Goal: Find specific page/section: Find specific page/section

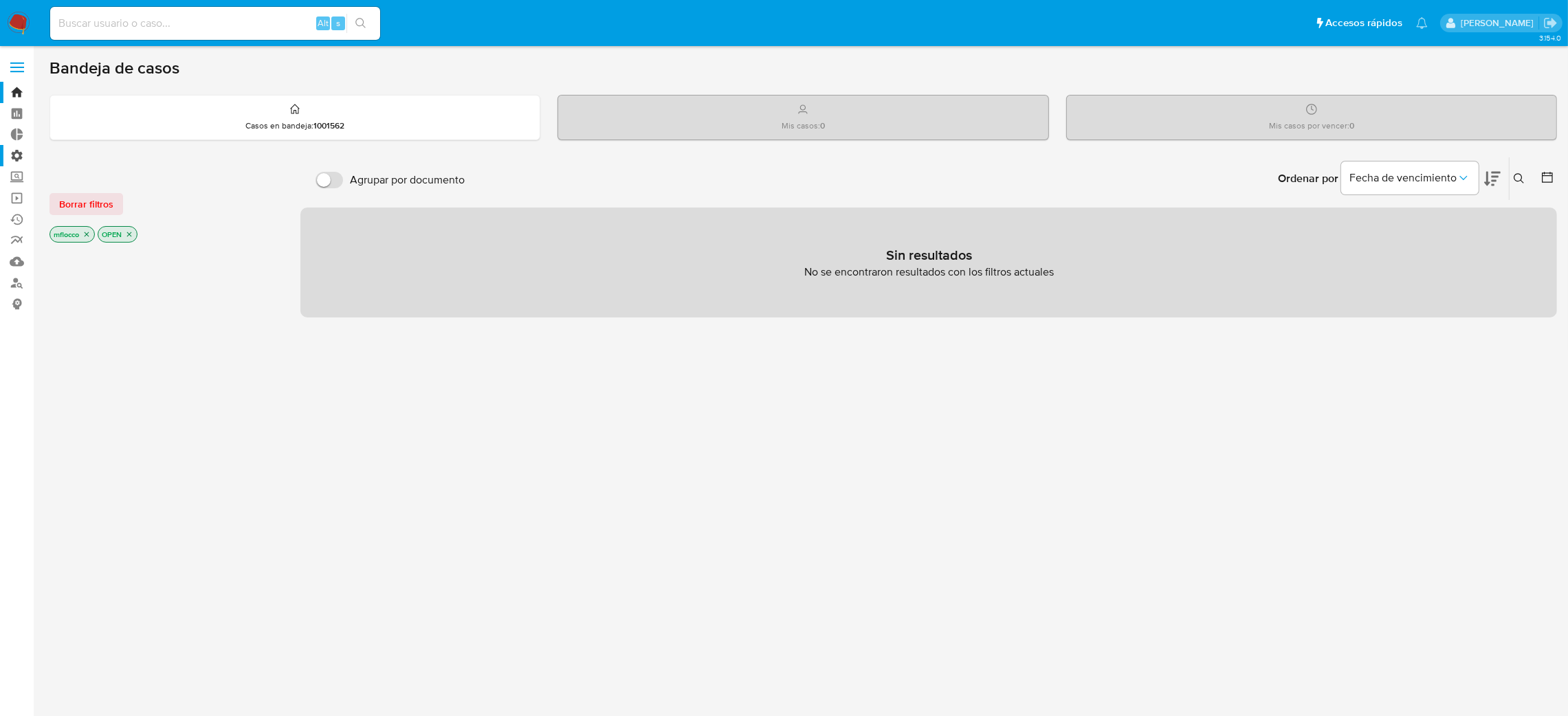
click at [13, 152] on label "Administración" at bounding box center [82, 155] width 164 height 21
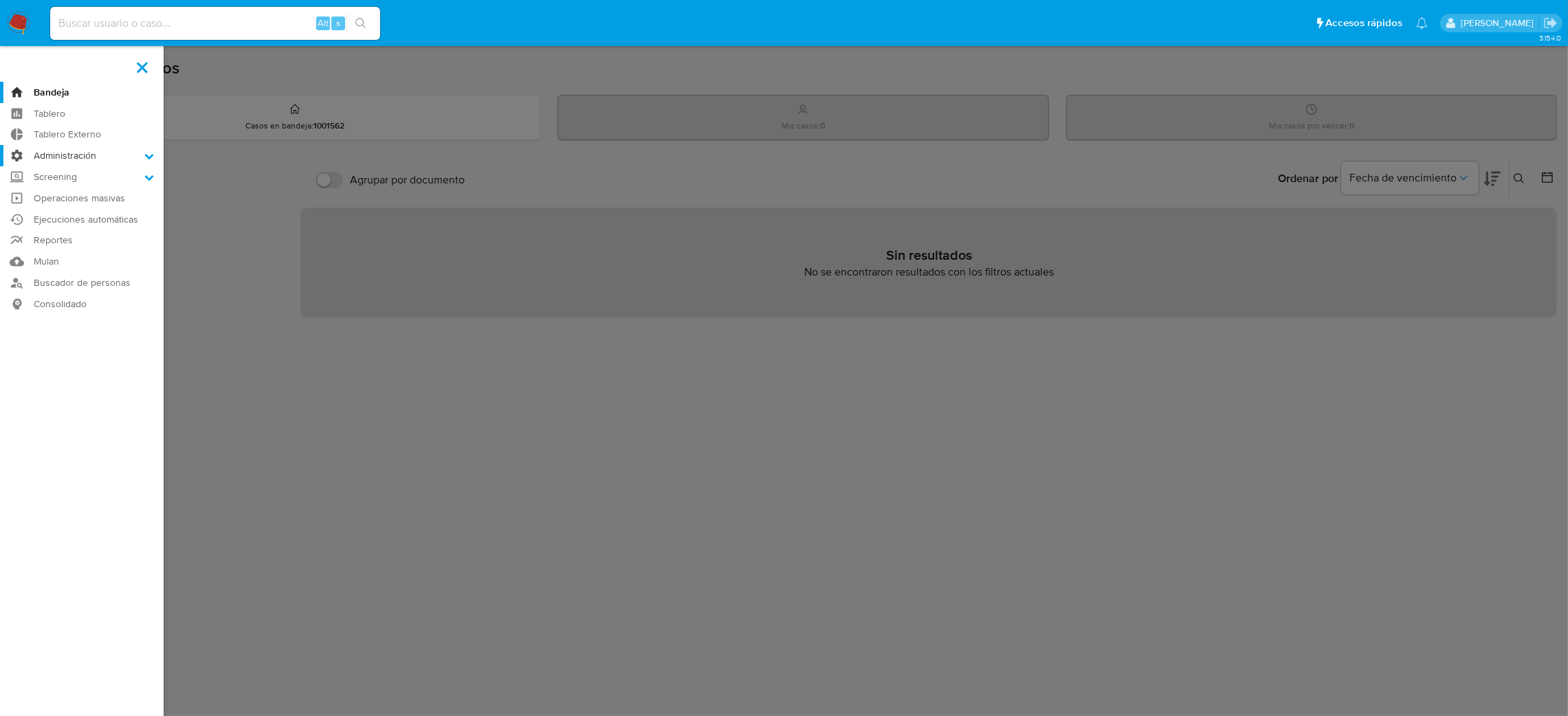
click at [0, 0] on input "Administración" at bounding box center [0, 0] width 0 height 0
click at [69, 310] on link "Ejecuciones automáticas" at bounding box center [82, 307] width 164 height 21
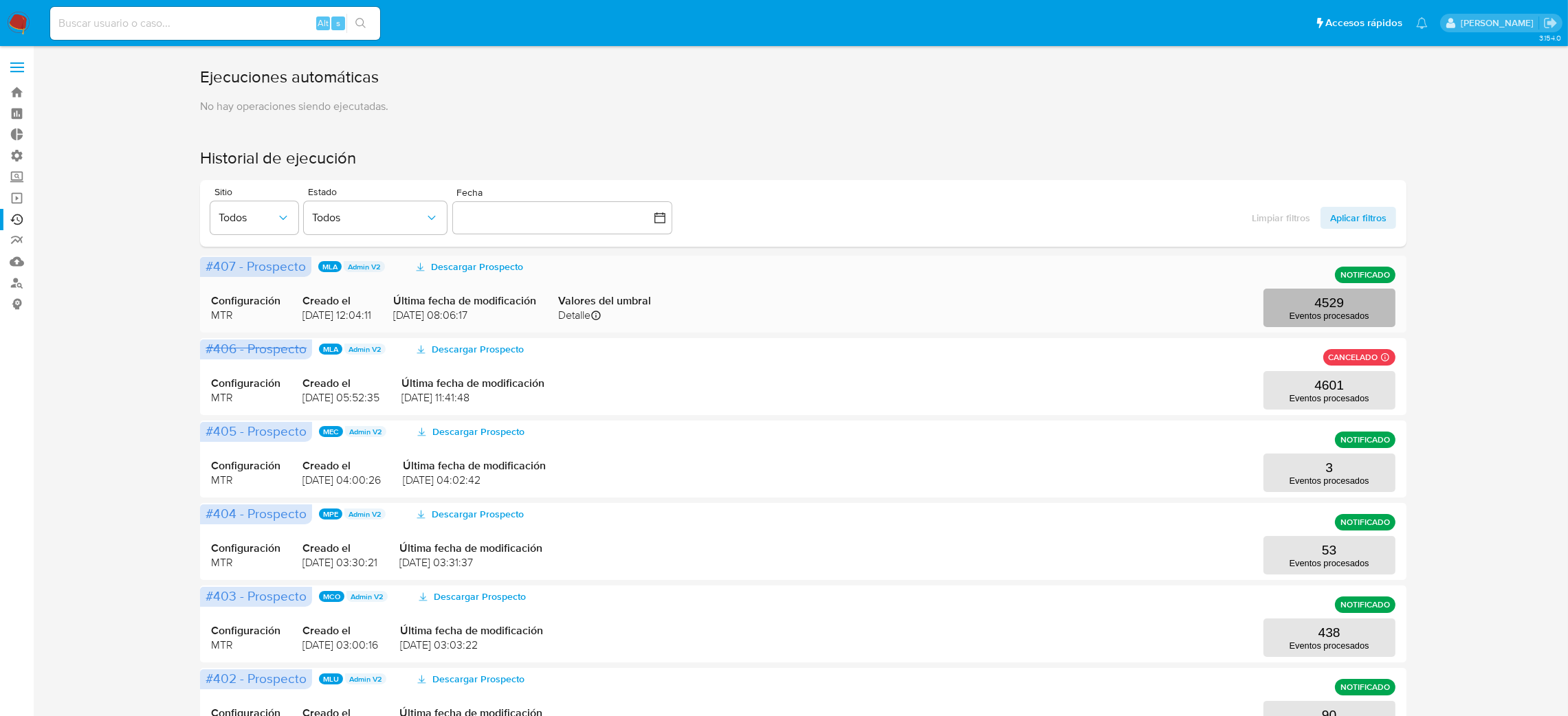
click at [1377, 317] on button "4529 Eventos procesados" at bounding box center [1329, 309] width 132 height 39
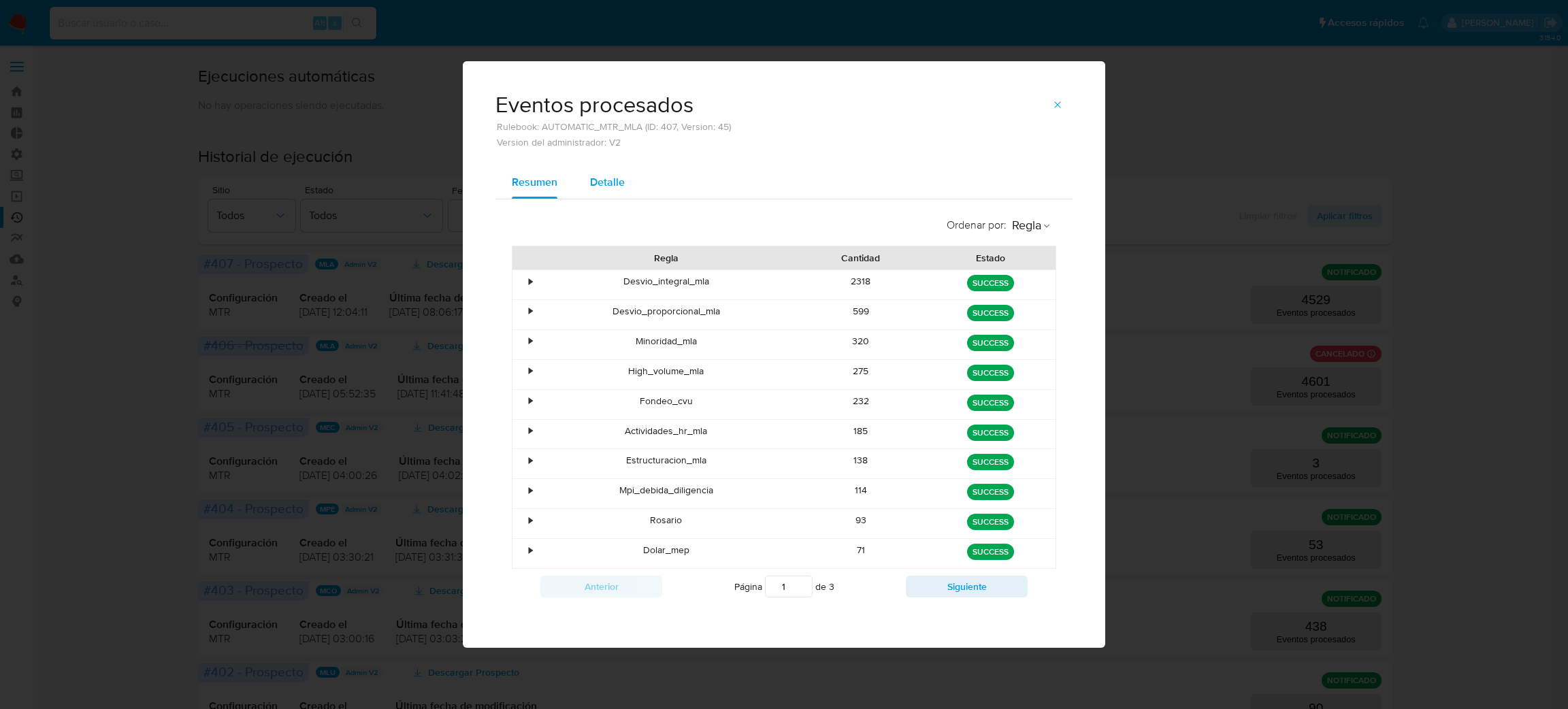
click at [587, 173] on button "Detalle" at bounding box center [607, 183] width 67 height 33
select select "10"
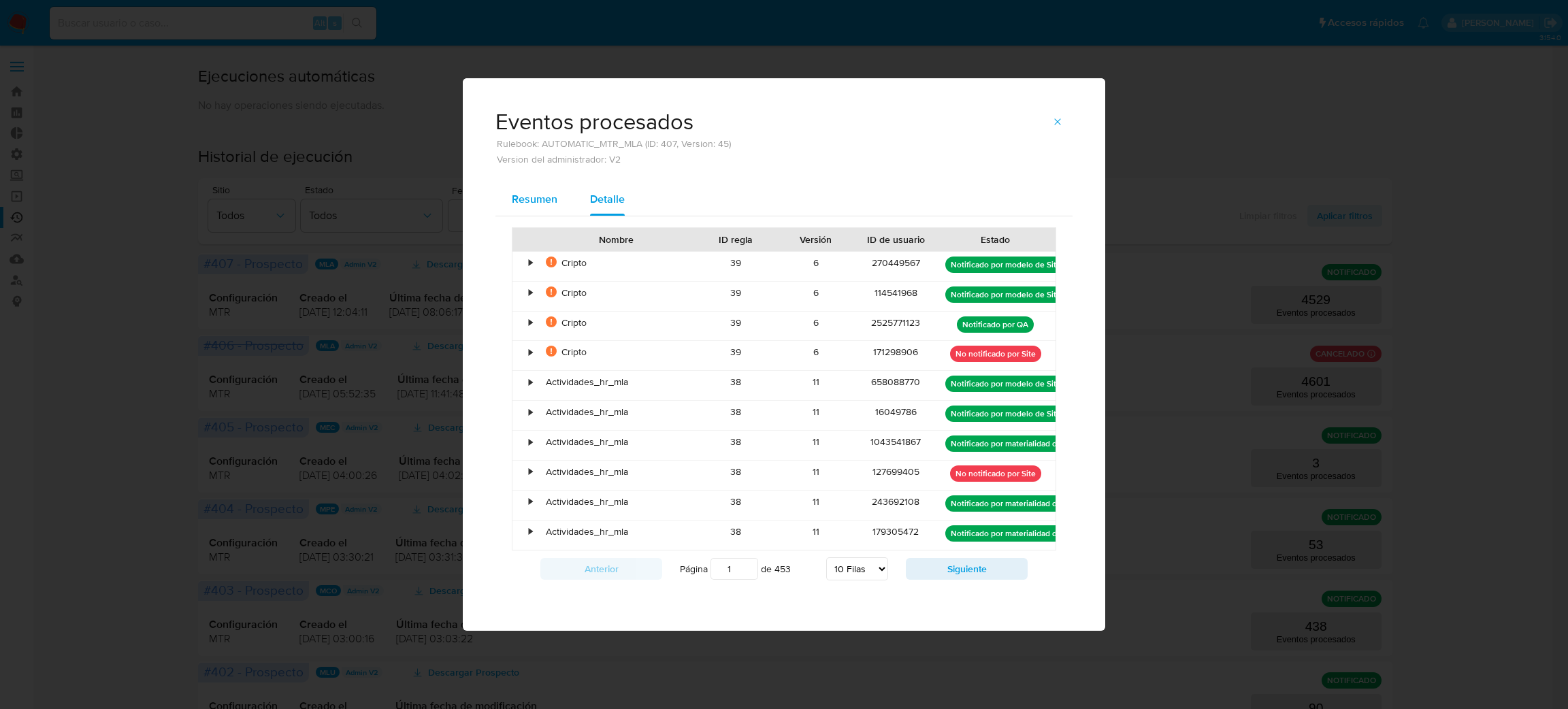
click at [528, 185] on div "Resumen" at bounding box center [534, 200] width 45 height 33
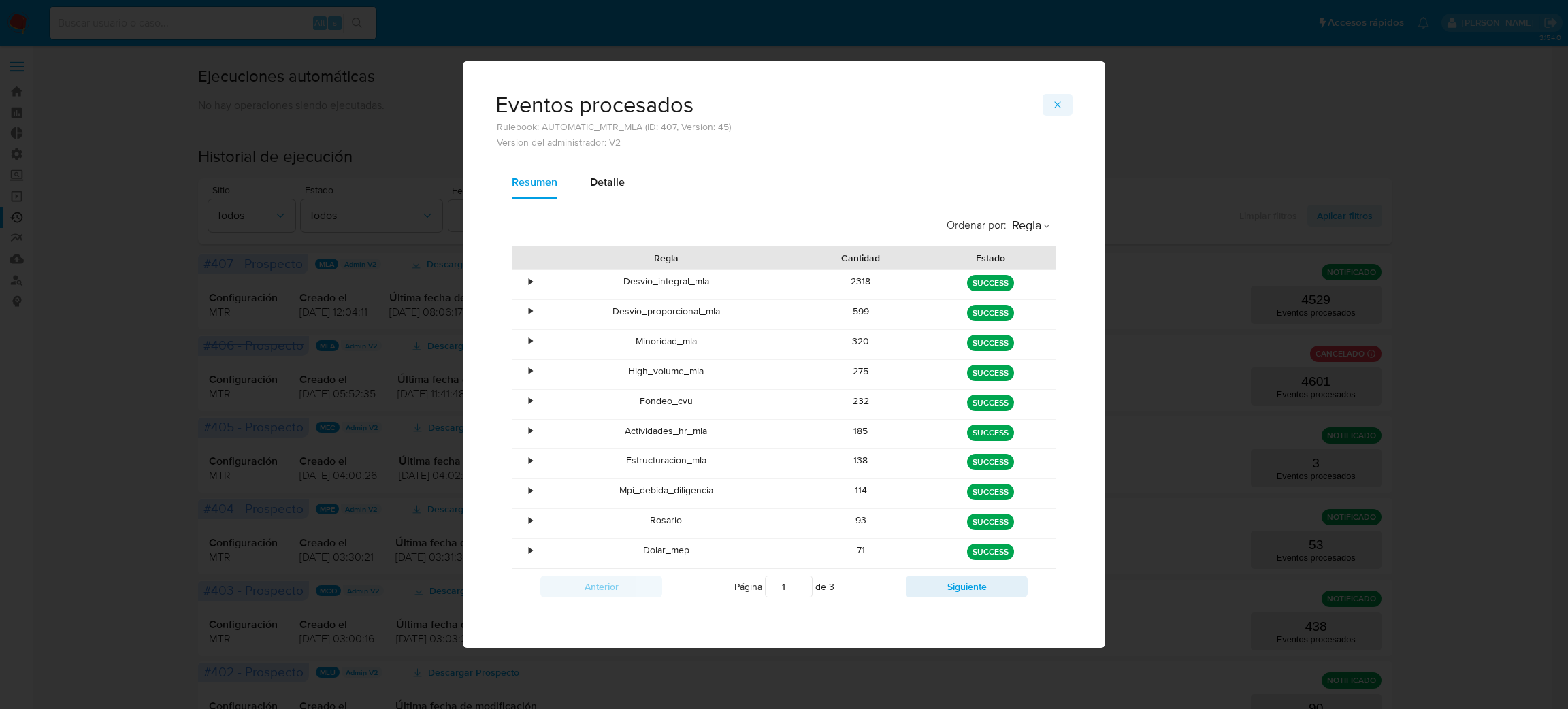
click at [1062, 95] on span "button" at bounding box center [1057, 105] width 11 height 19
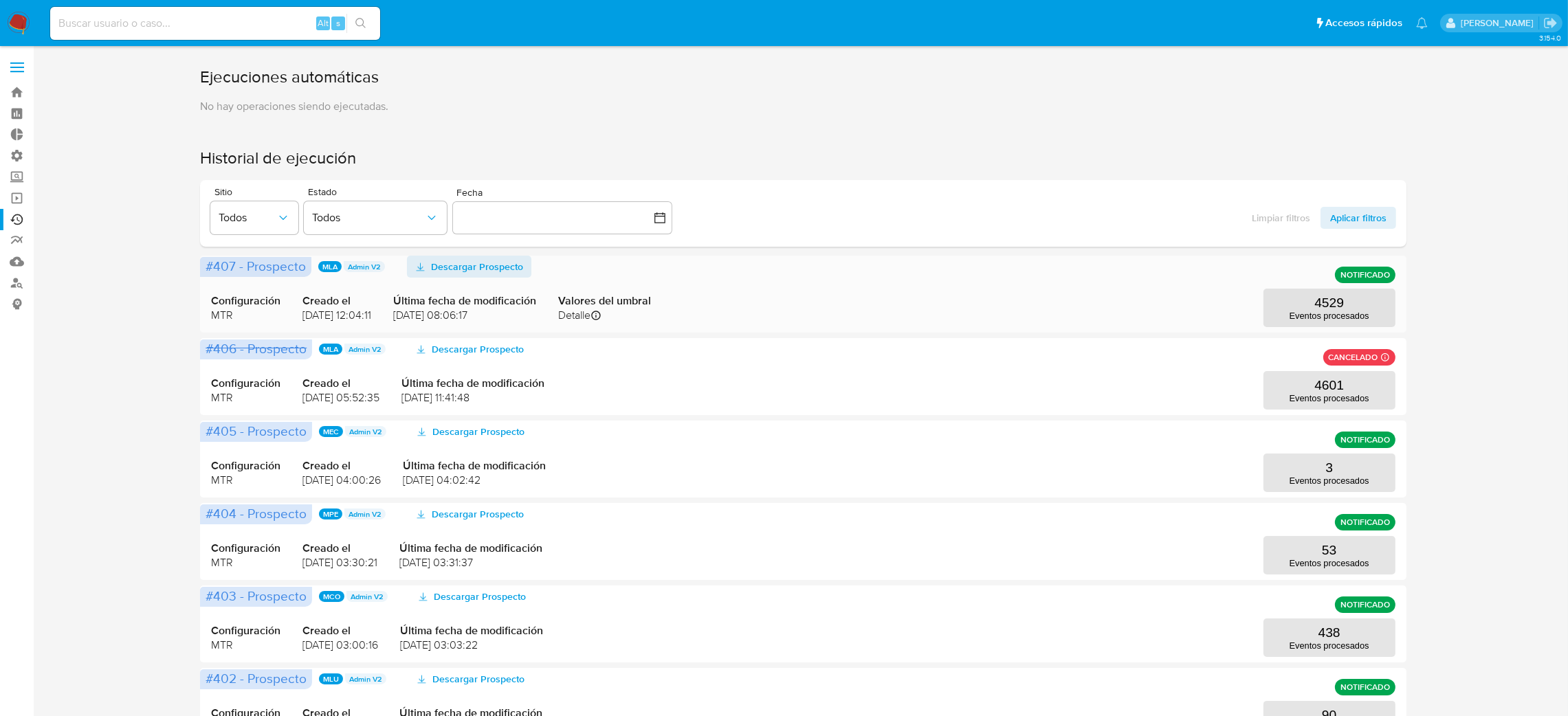
click at [493, 262] on span "Descargar Prospecto" at bounding box center [476, 267] width 92 height 22
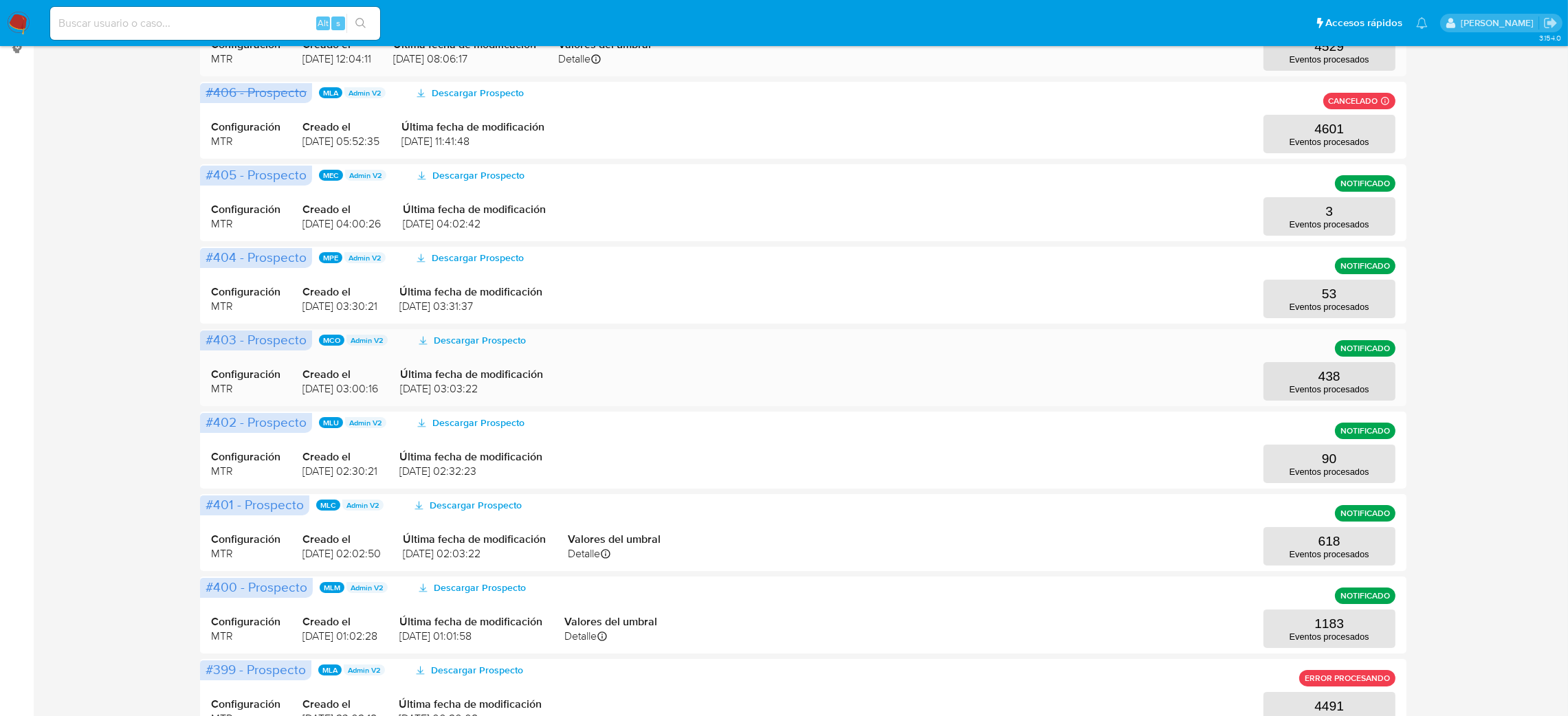
scroll to position [410, 0]
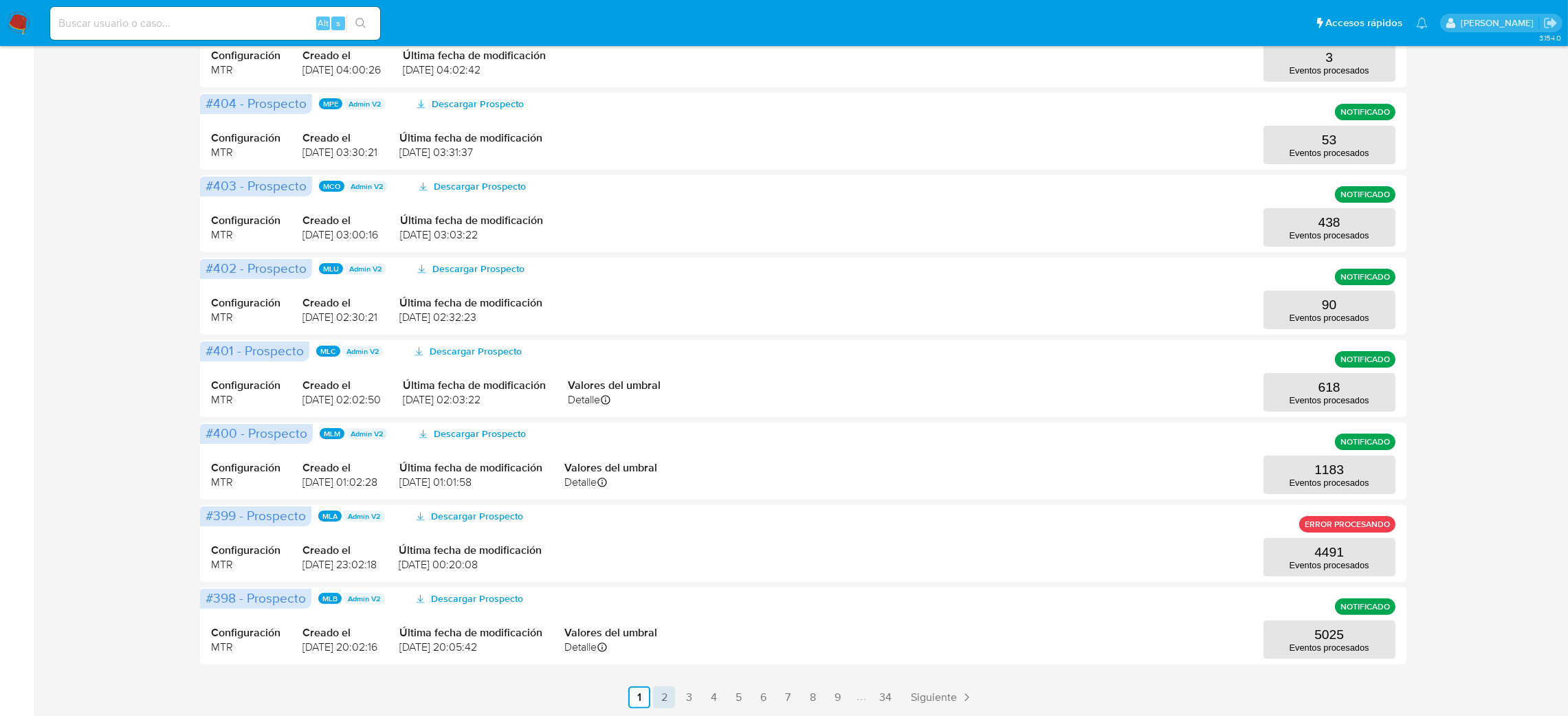
click at [663, 691] on link "2" at bounding box center [664, 698] width 22 height 22
click at [725, 700] on link "3" at bounding box center [726, 698] width 22 height 22
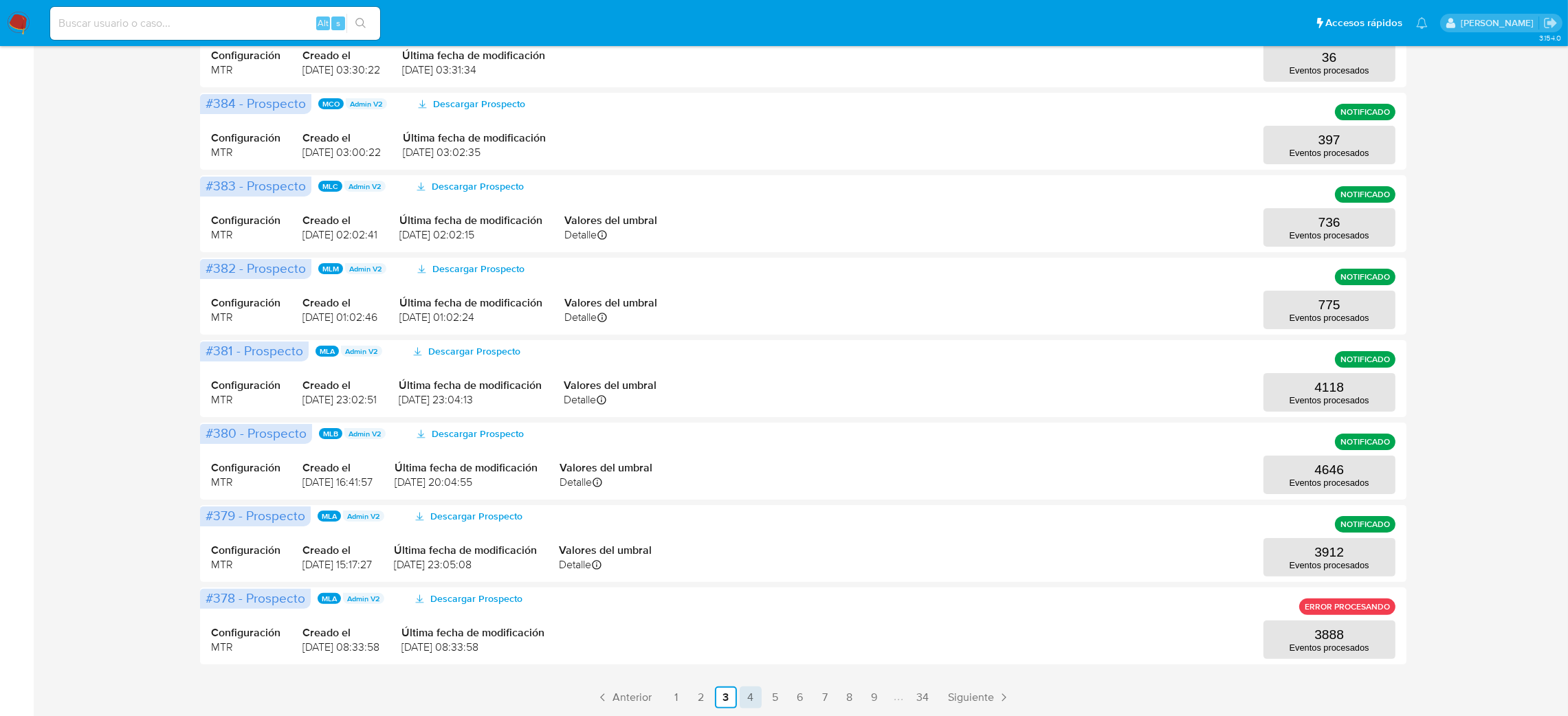
click at [747, 695] on link "4" at bounding box center [750, 698] width 22 height 22
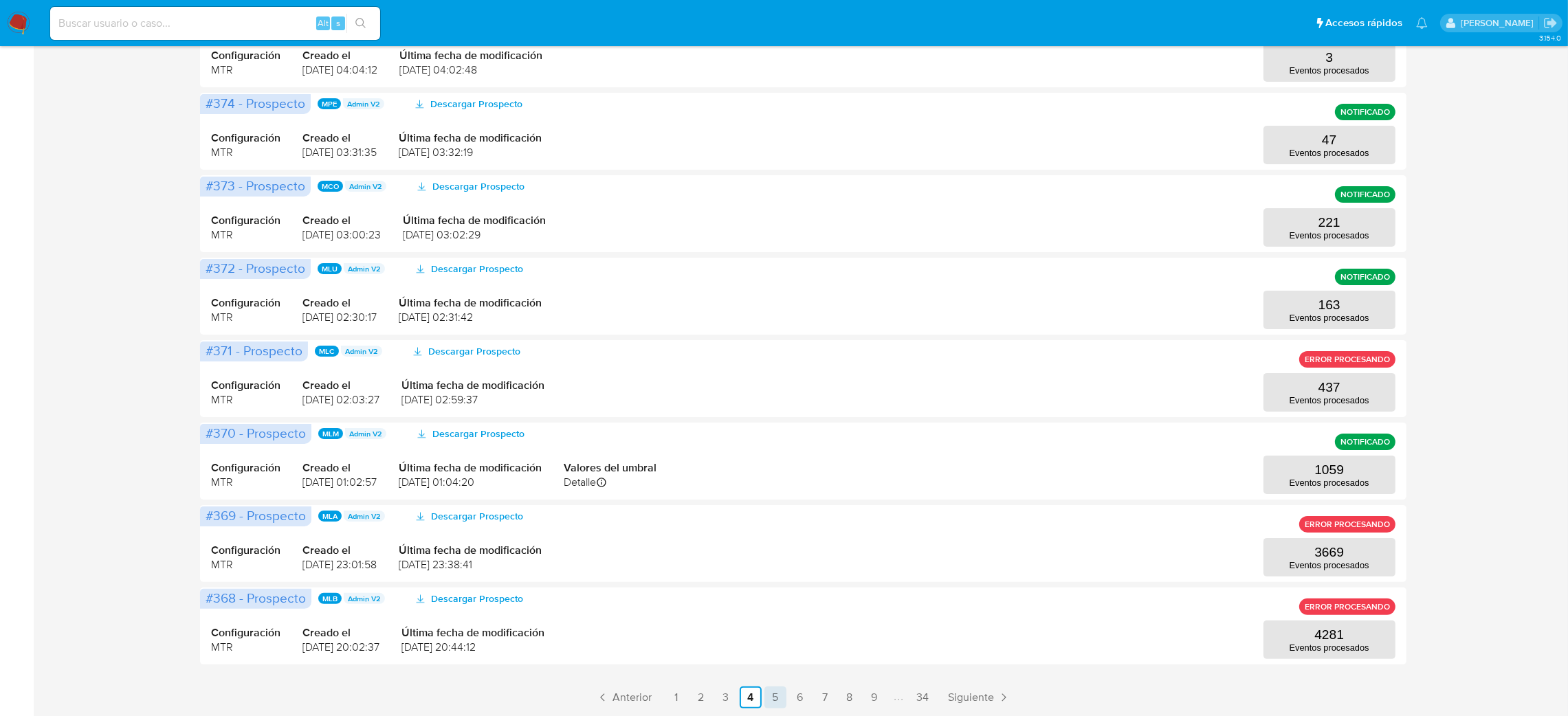
click at [774, 697] on link "5" at bounding box center [775, 698] width 22 height 22
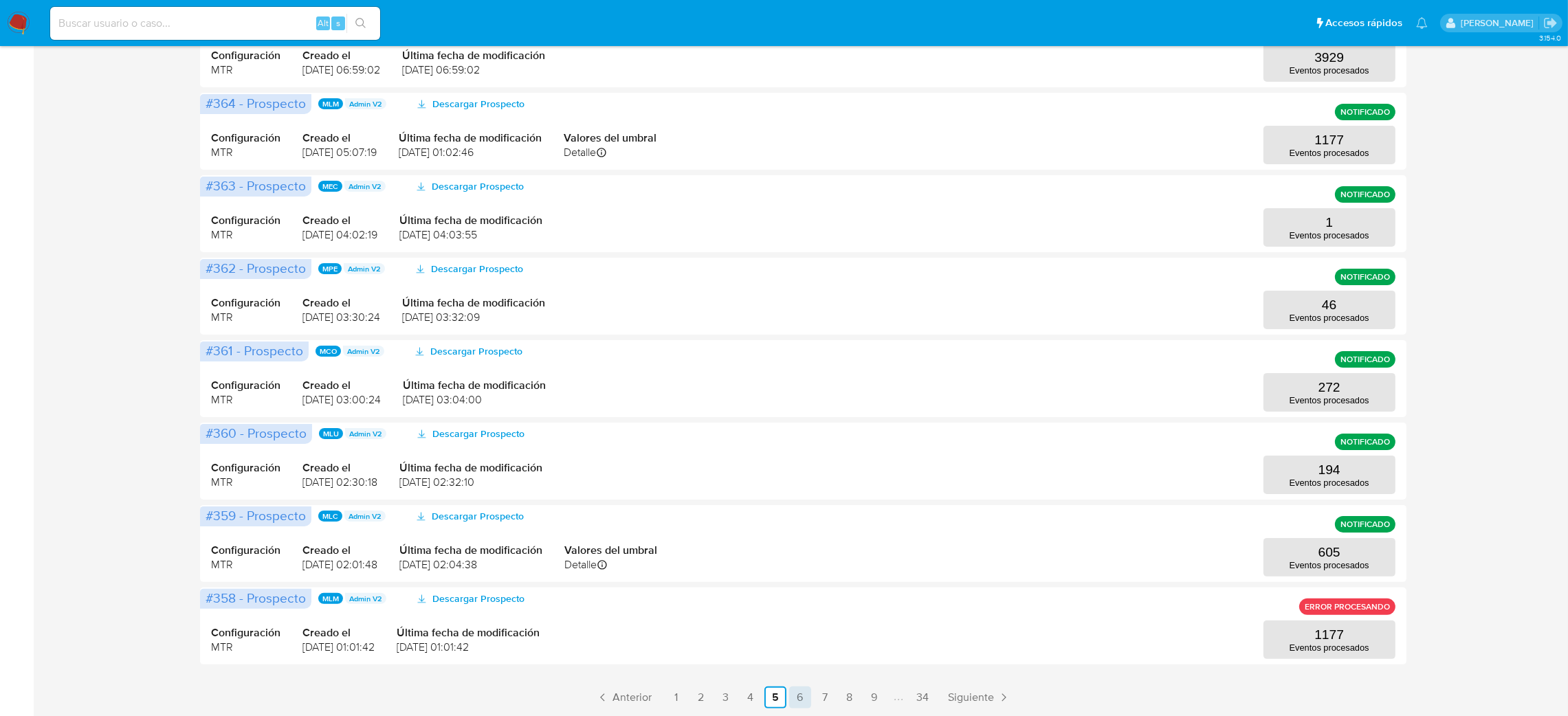
click at [805, 696] on link "6" at bounding box center [800, 698] width 22 height 22
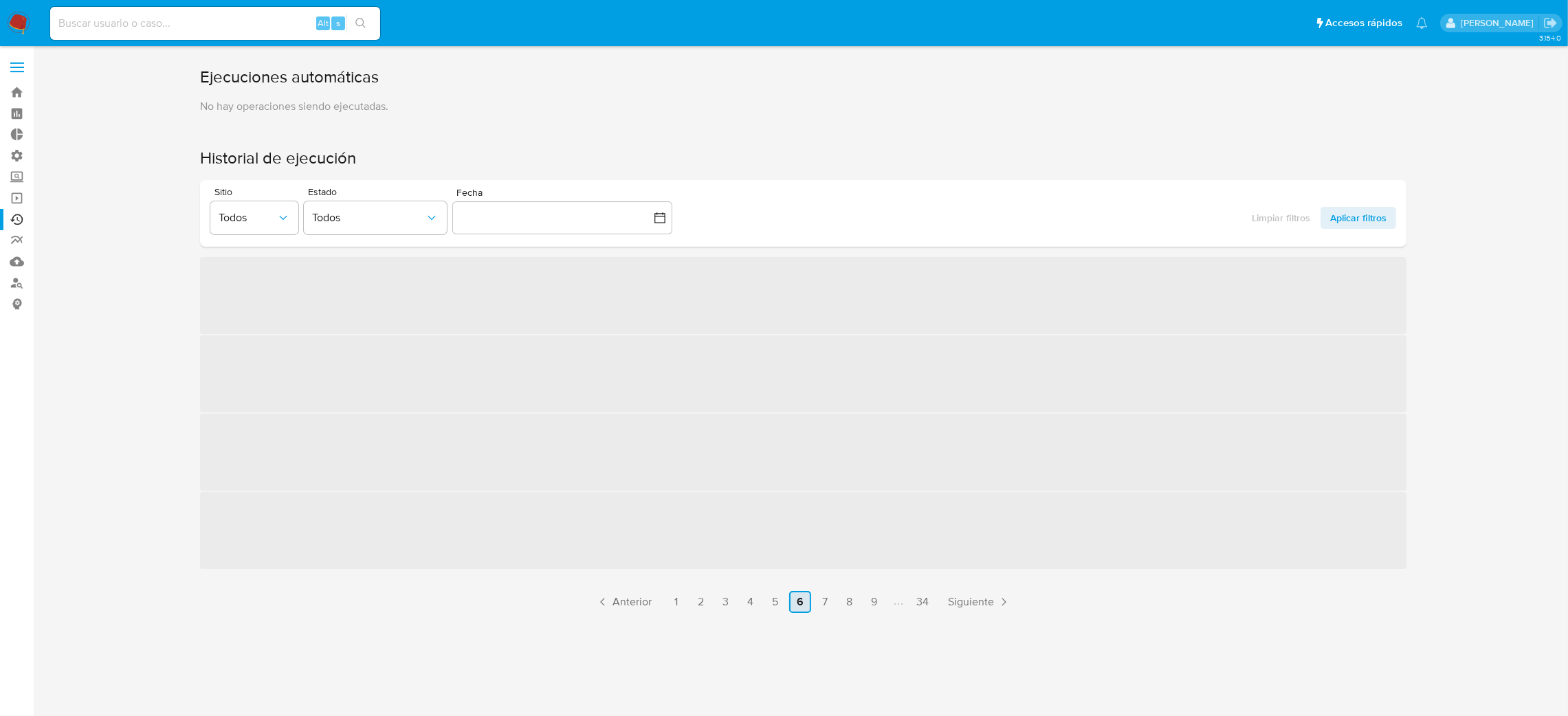
scroll to position [0, 0]
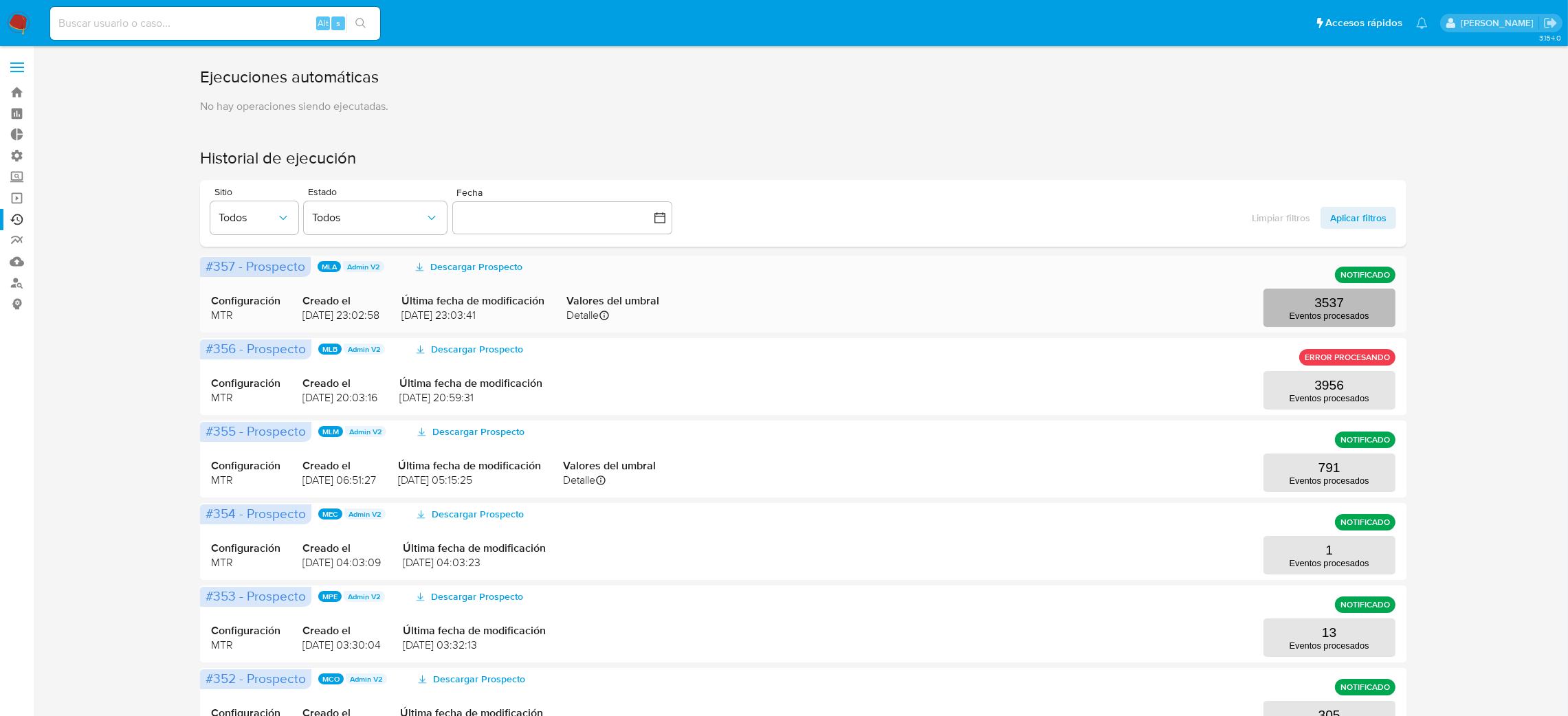
click at [1310, 299] on button "3537 Eventos procesados" at bounding box center [1329, 309] width 132 height 39
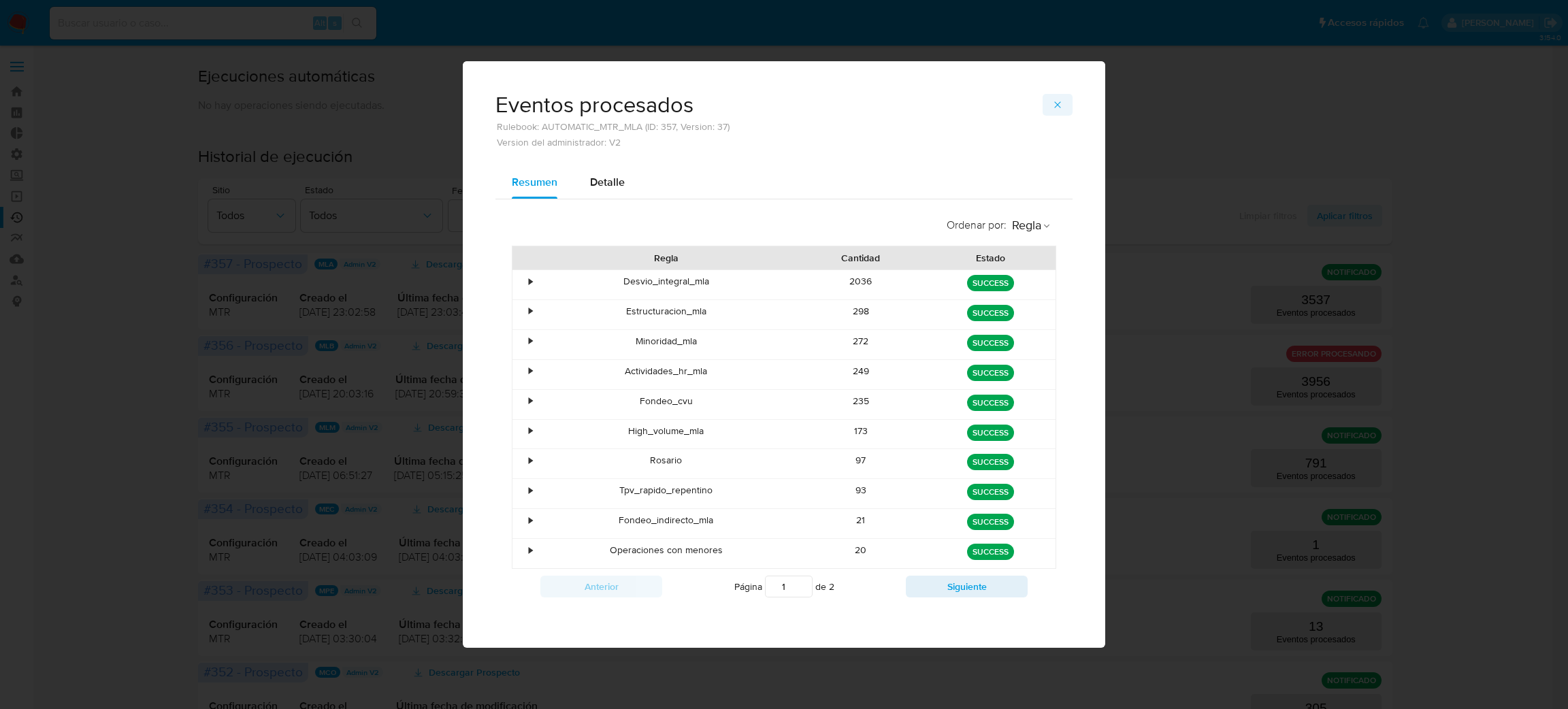
click at [1057, 110] on icon "button" at bounding box center [1057, 104] width 11 height 11
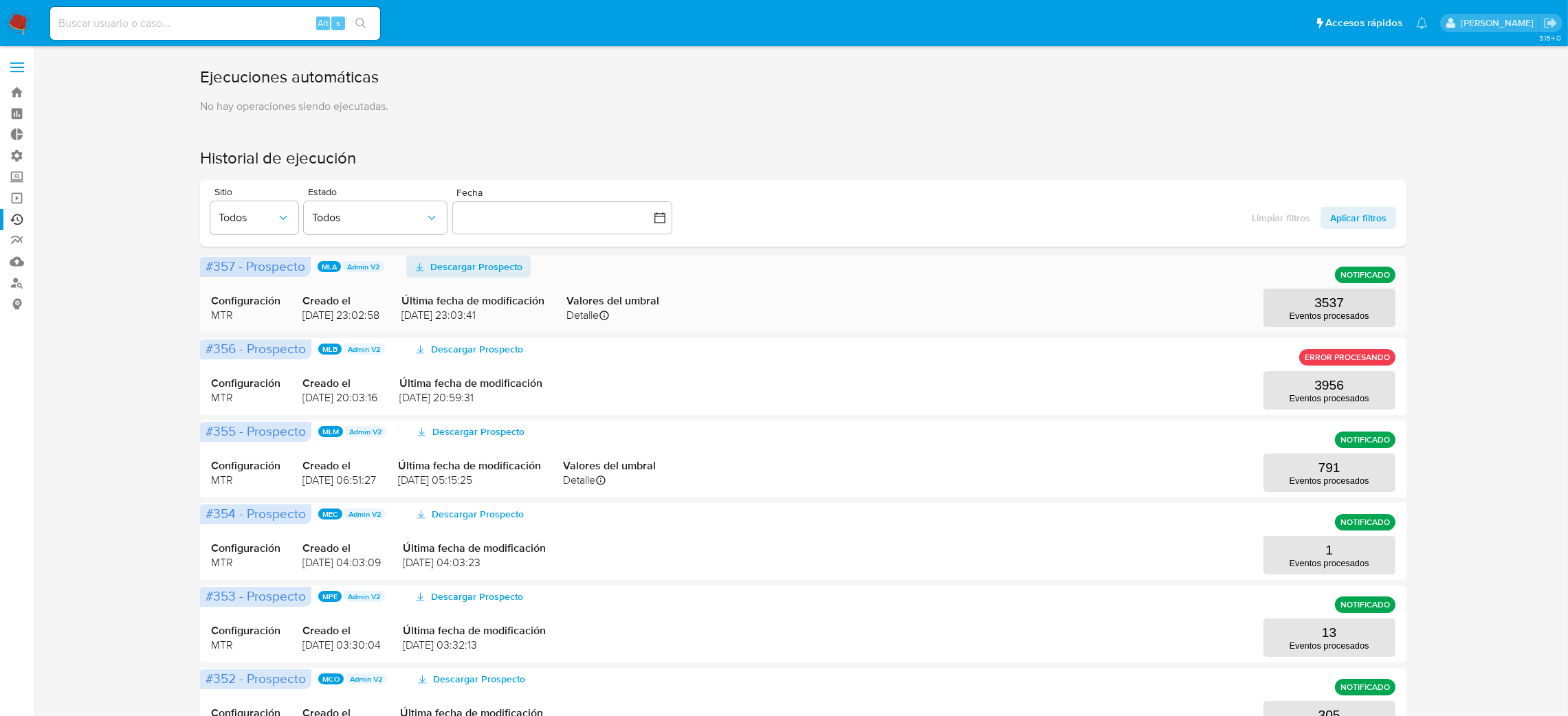
click at [454, 267] on span "Descargar Prospecto" at bounding box center [476, 267] width 92 height 22
click at [19, 149] on label "Administración" at bounding box center [82, 155] width 164 height 21
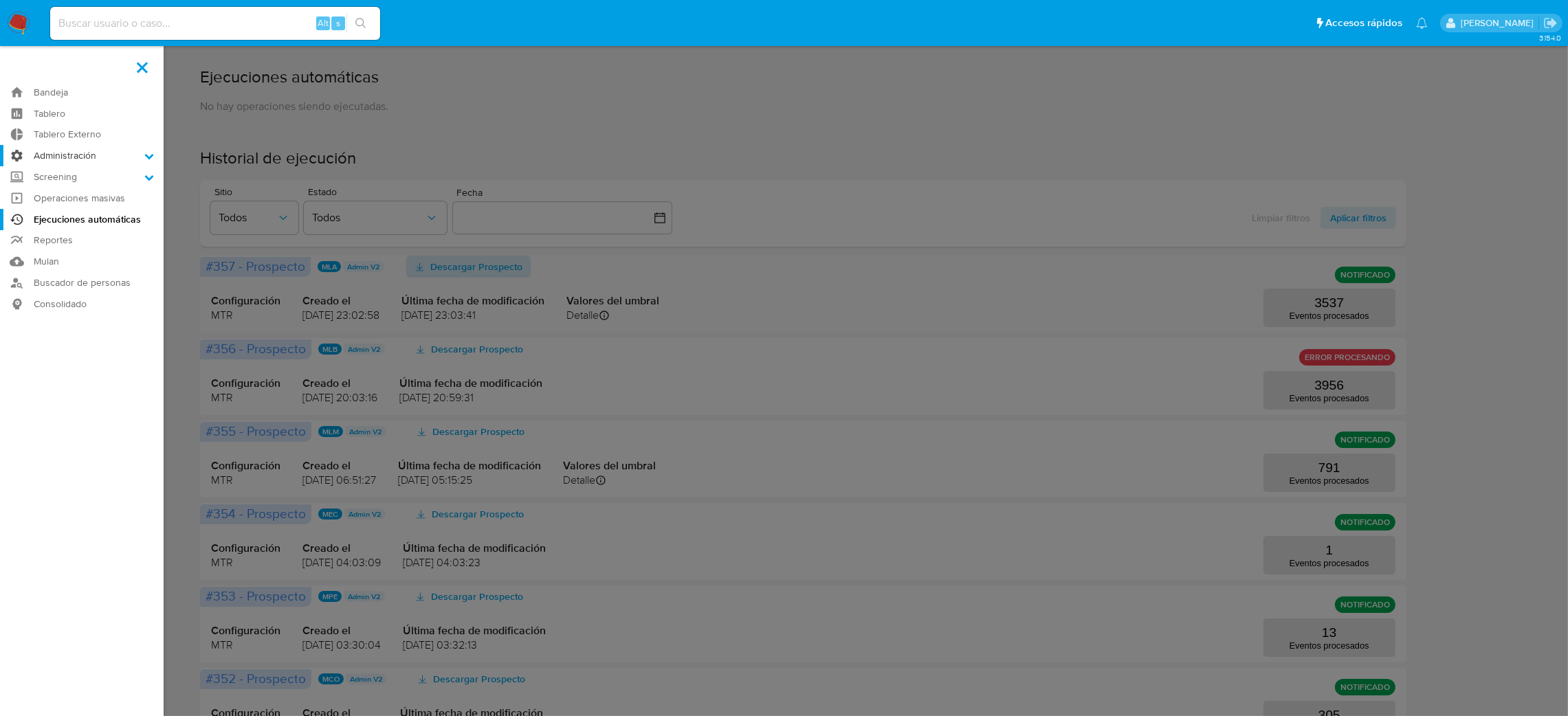
click at [0, 0] on input "Administración" at bounding box center [0, 0] width 0 height 0
click at [55, 176] on link "Reglas" at bounding box center [82, 175] width 164 height 17
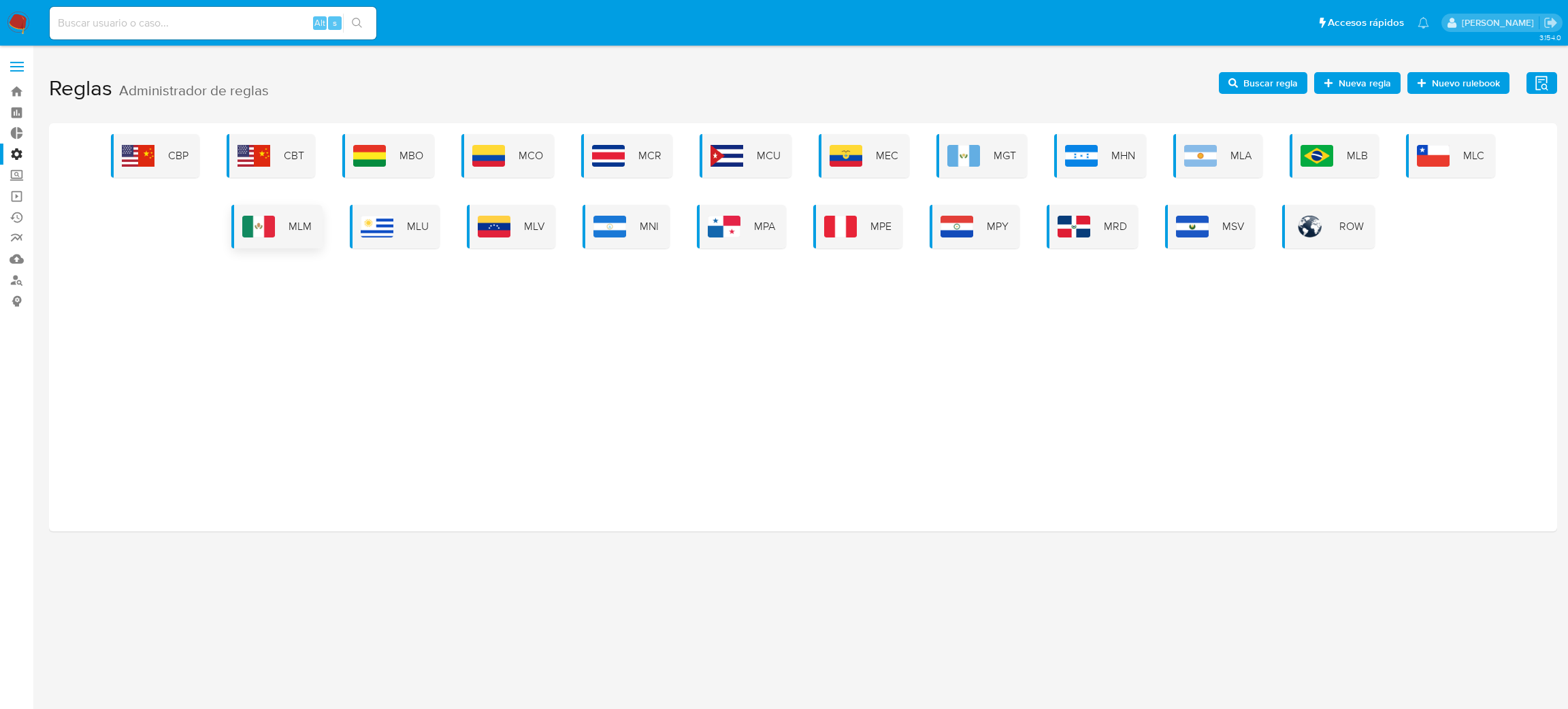
click at [305, 235] on div "MLM" at bounding box center [277, 226] width 91 height 43
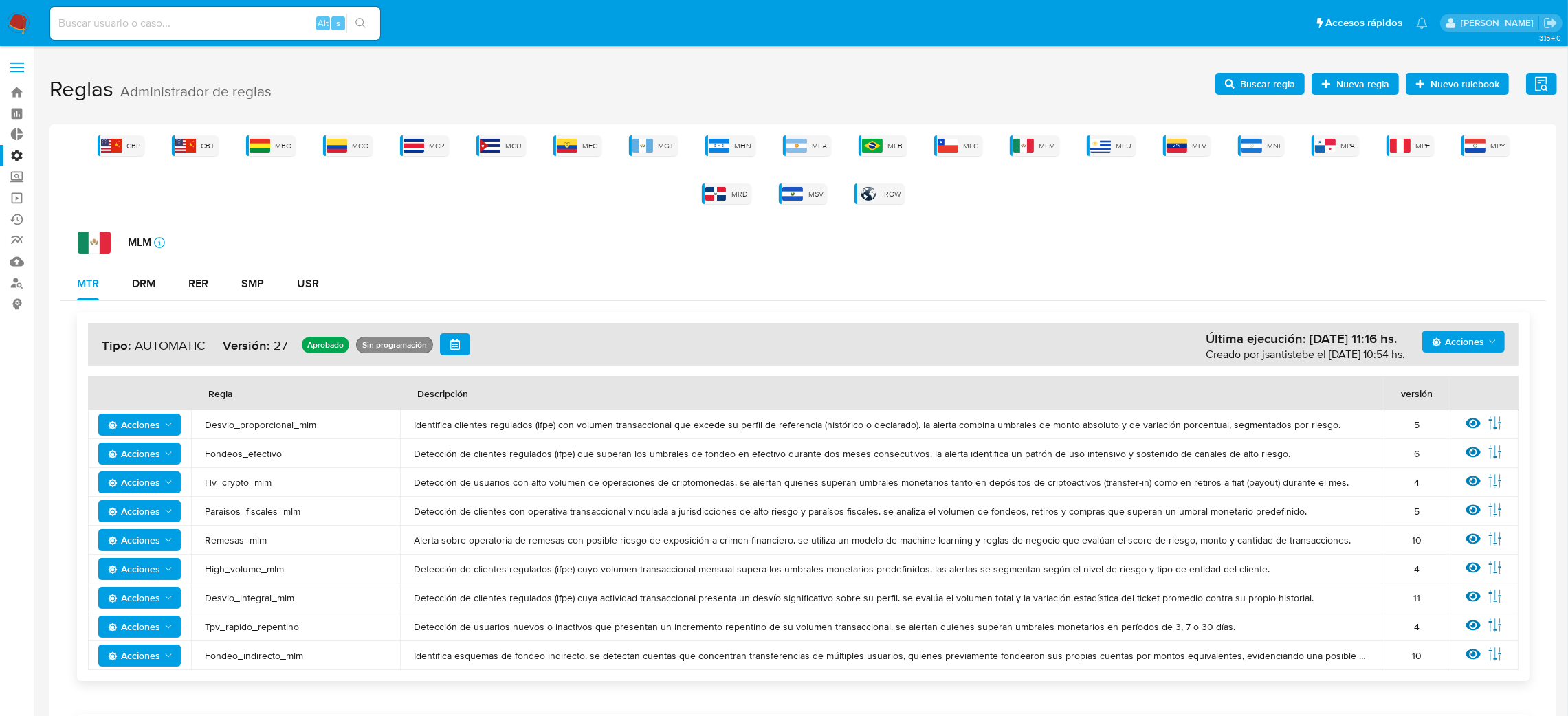
click at [147, 422] on span "Acciones" at bounding box center [134, 425] width 52 height 22
click at [1478, 425] on icon at bounding box center [1474, 423] width 16 height 11
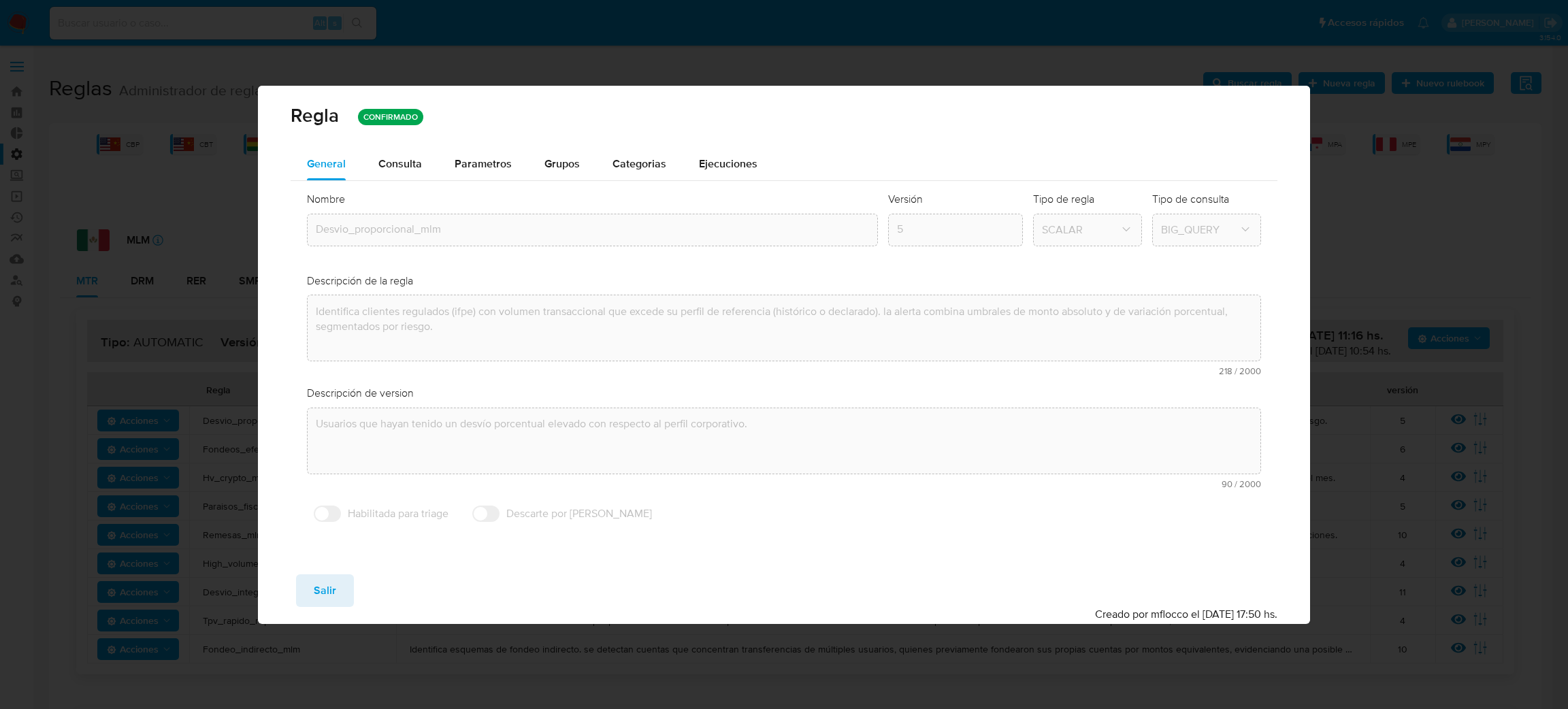
click at [230, 410] on div "Regla CONFIRMADO General Consulta Parametros Grupos Categorias Ejecuciones Nomb…" at bounding box center [784, 354] width 1568 height 709
click at [325, 587] on span "Salir" at bounding box center [325, 590] width 22 height 30
type input "1"
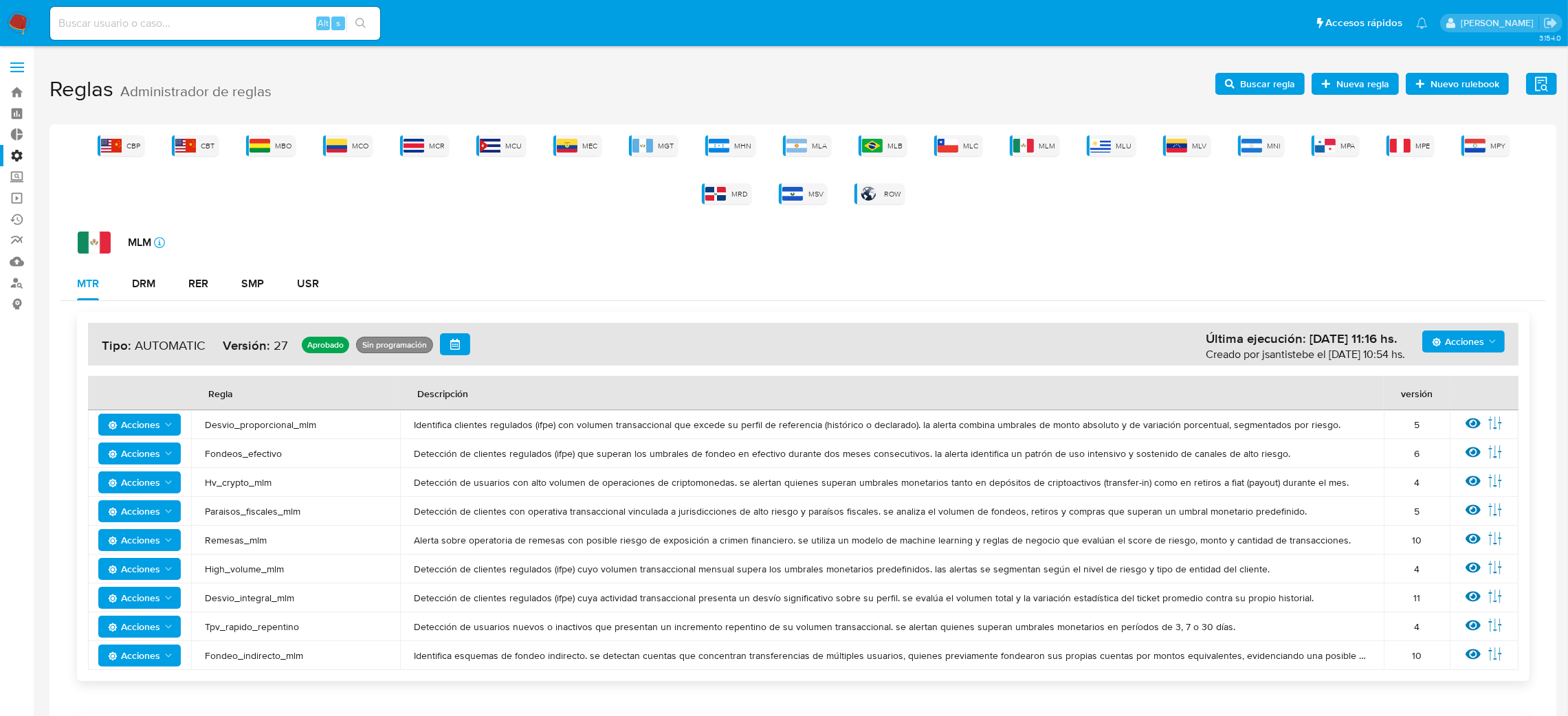
click at [270, 422] on span "Desvio_proporcional_mlm" at bounding box center [295, 424] width 181 height 13
click at [1475, 451] on icon at bounding box center [1474, 452] width 16 height 11
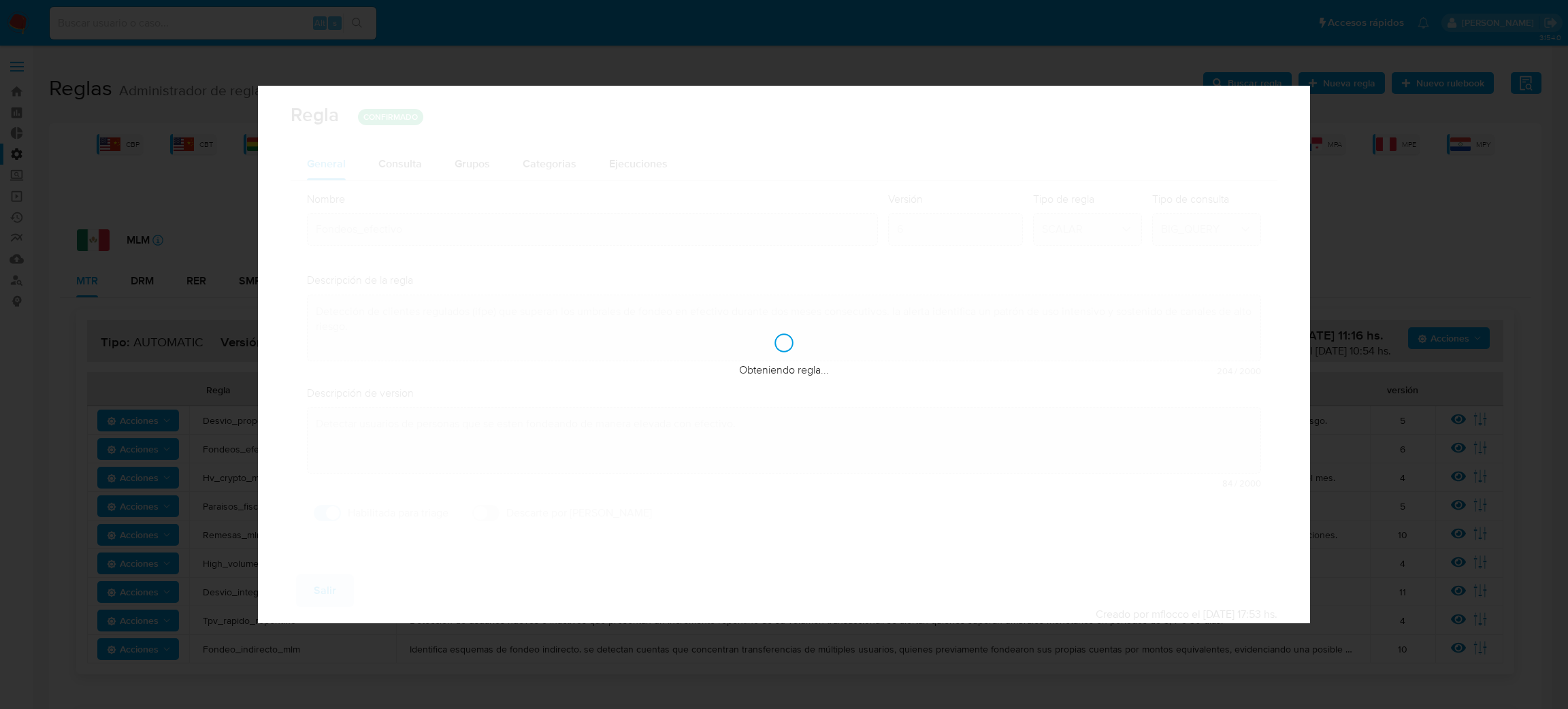
checkbox input "true"
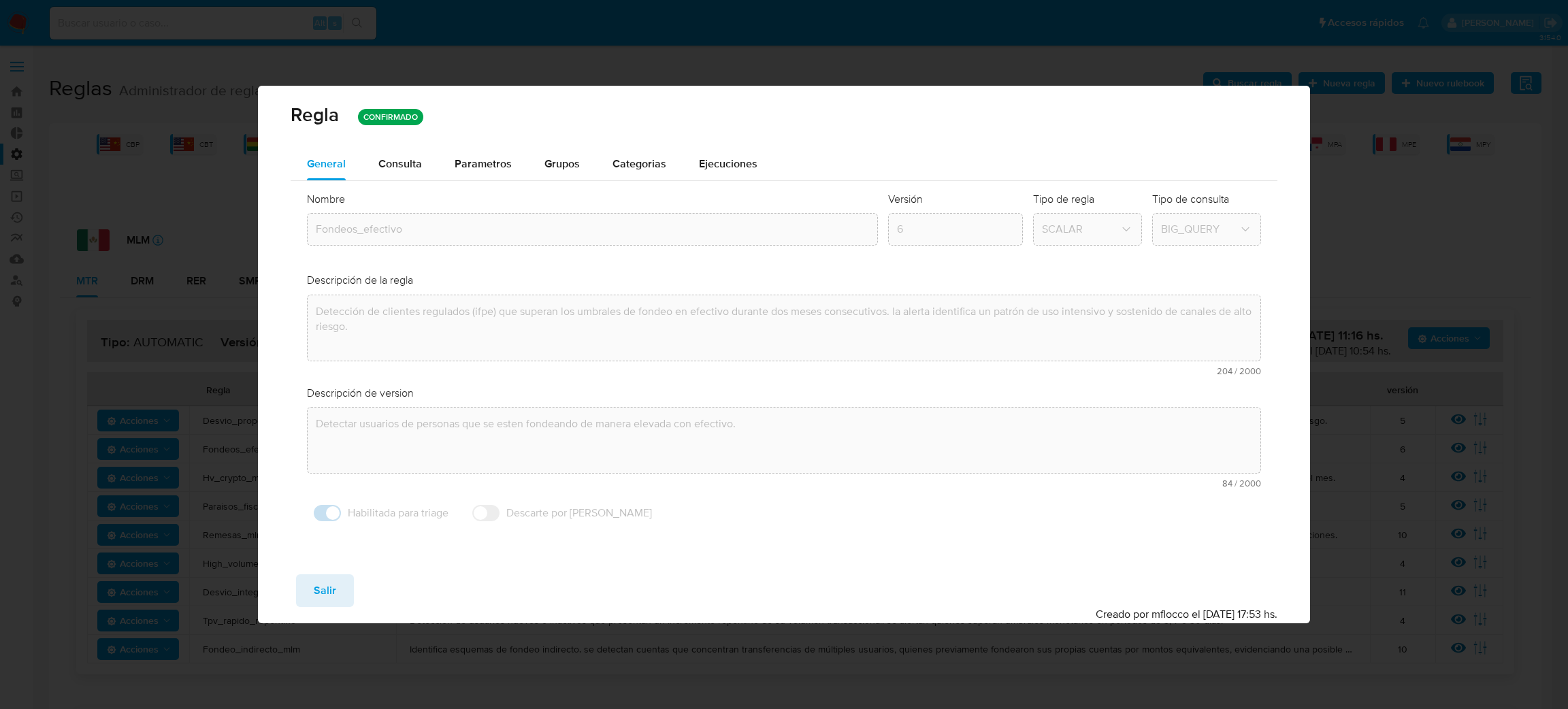
click at [315, 570] on div "Guardar Salir Simular Confirmar Creado por mflocco el 06/08/2025 17:53 hs." at bounding box center [784, 594] width 1052 height 60
click at [322, 590] on span "Salir" at bounding box center [325, 590] width 22 height 30
type input "1"
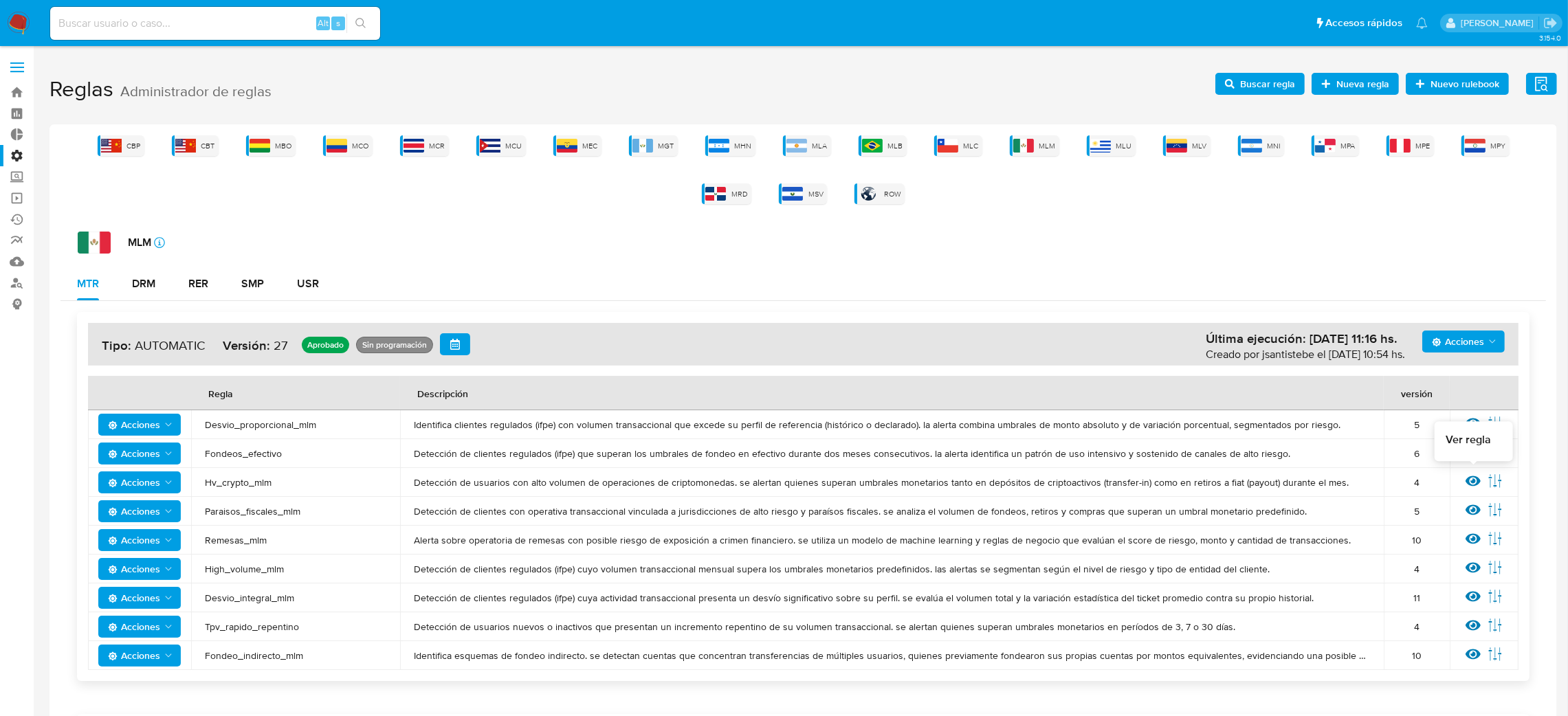
click at [1475, 480] on icon at bounding box center [1474, 481] width 16 height 11
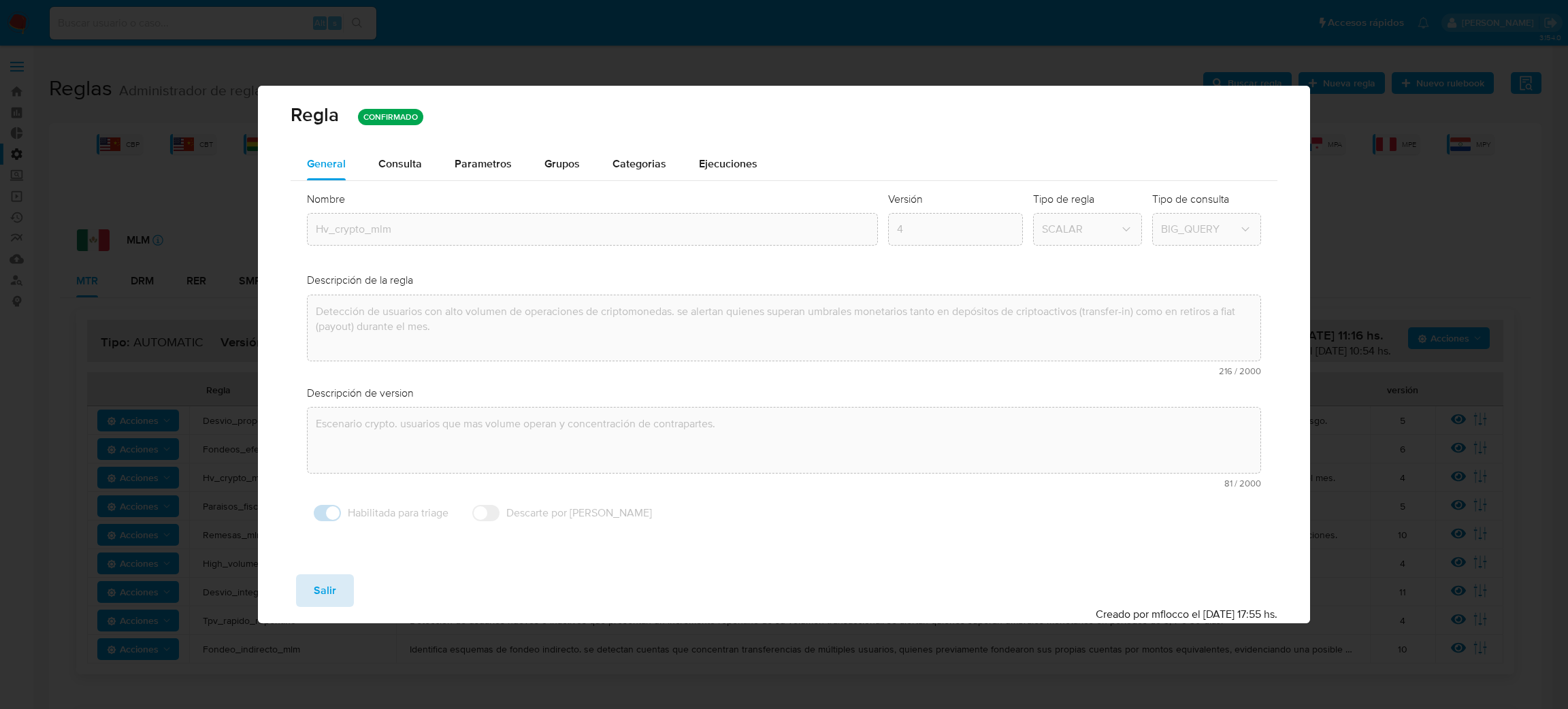
click at [344, 594] on button "Salir" at bounding box center [325, 591] width 58 height 33
type input "1"
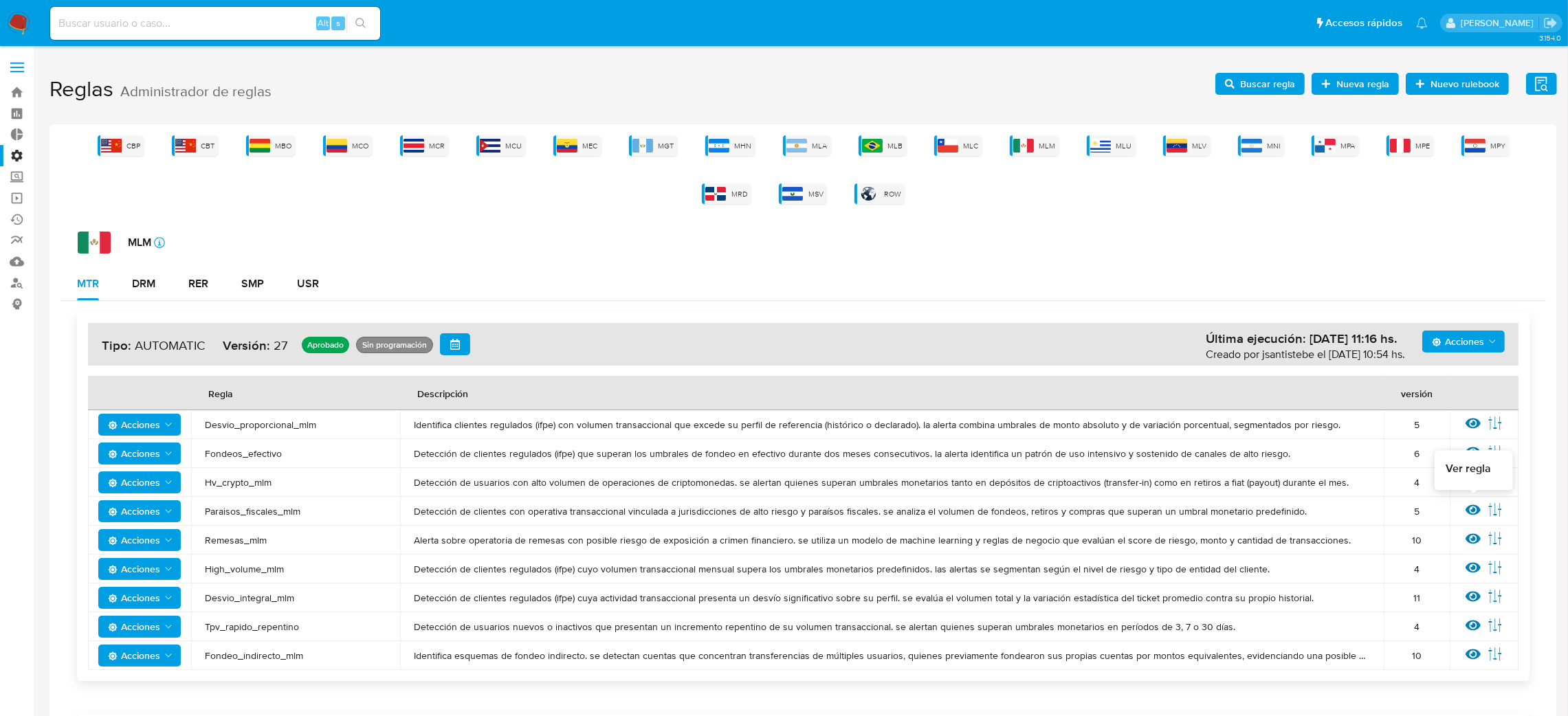
click at [1478, 510] on icon at bounding box center [1474, 510] width 16 height 11
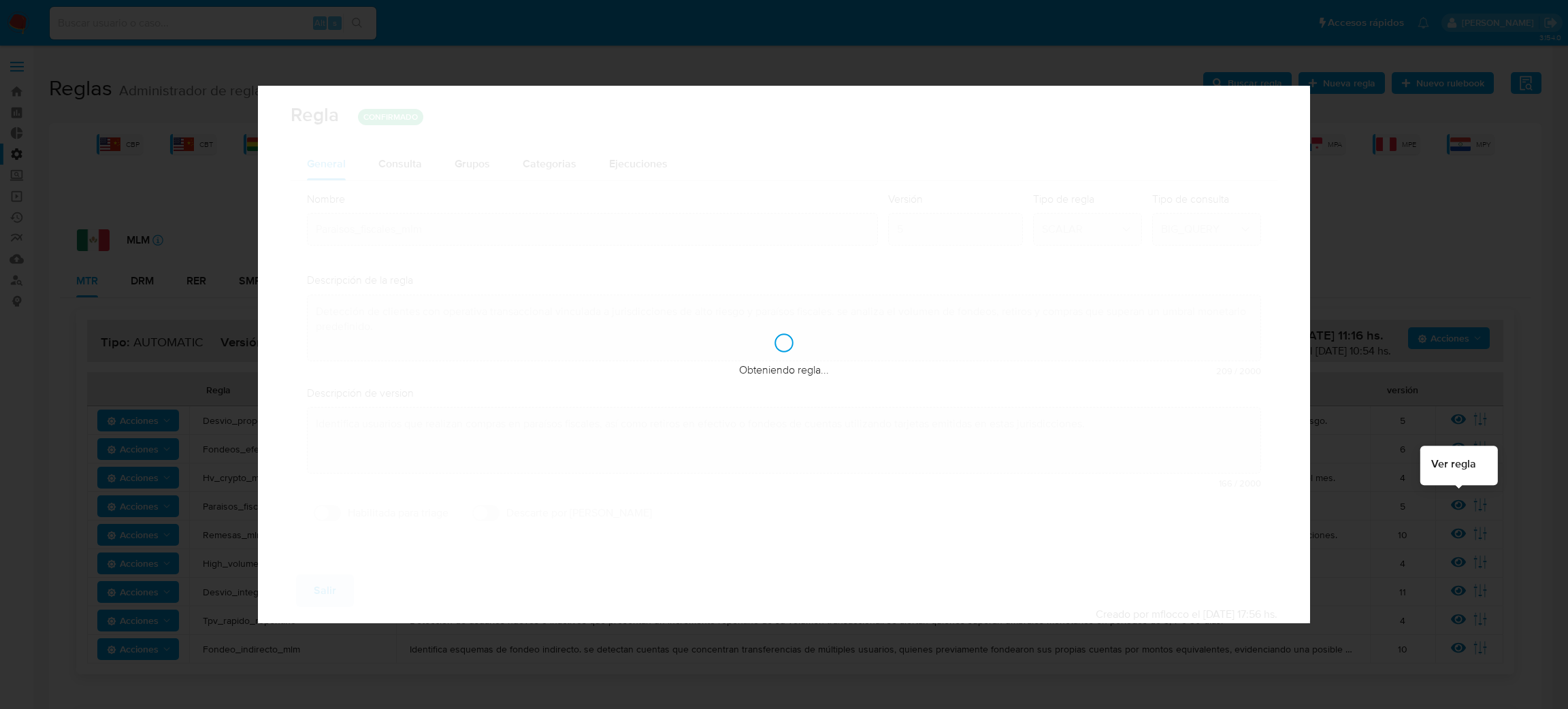
checkbox input "false"
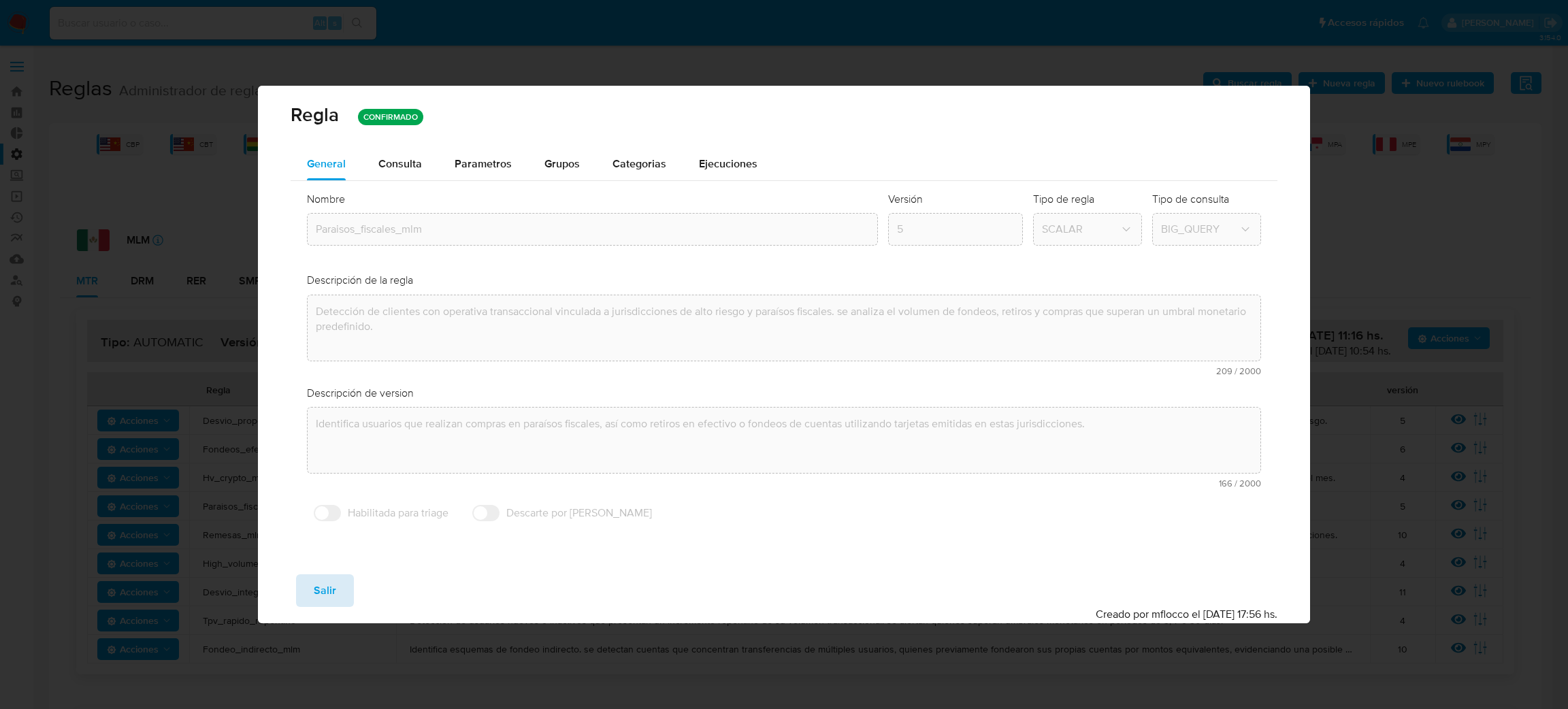
click at [317, 582] on span "Salir" at bounding box center [325, 590] width 22 height 30
type input "1"
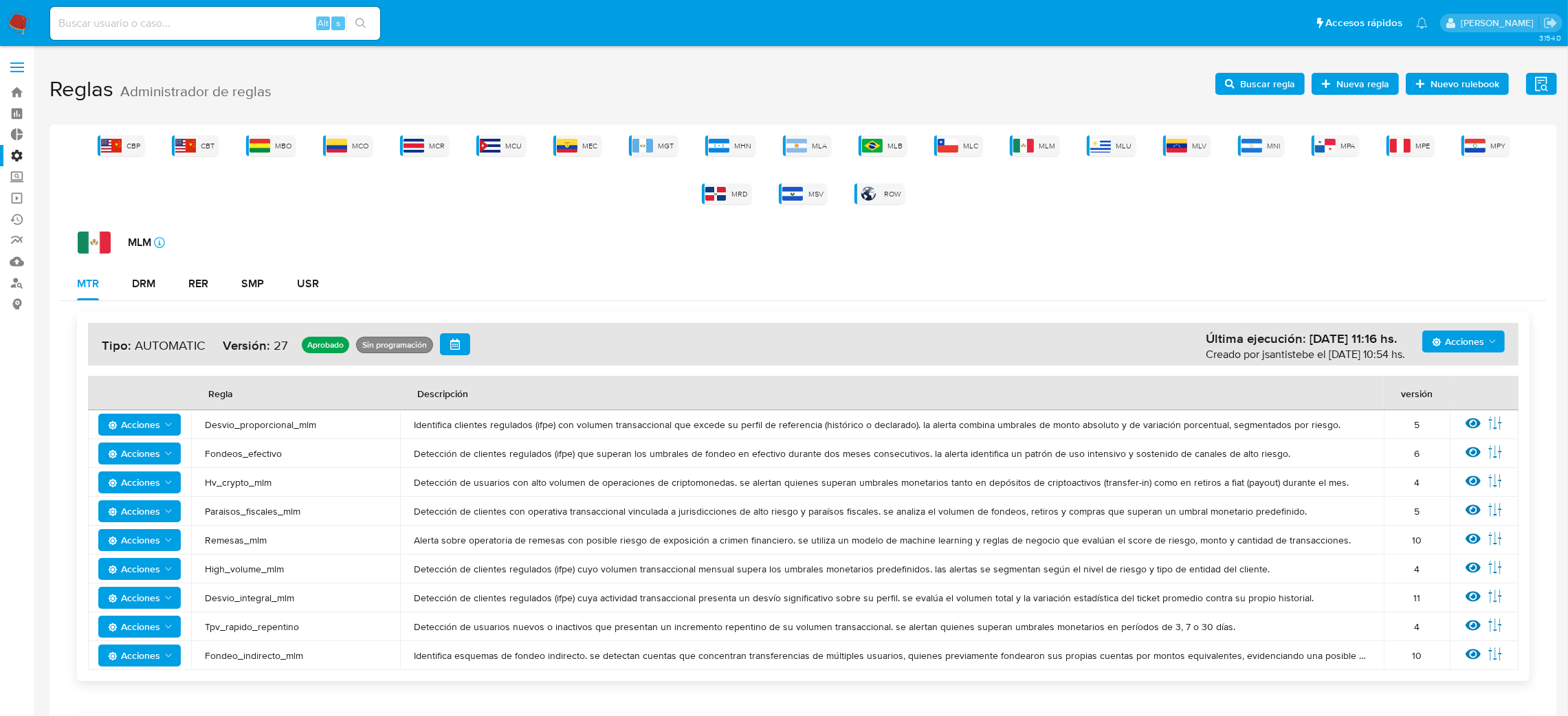
click at [251, 505] on span "Paraisos_fiscales_mlm" at bounding box center [295, 511] width 181 height 13
click at [254, 513] on span "Paraisos_fiscales_mlm" at bounding box center [295, 511] width 181 height 13
click at [1470, 570] on icon at bounding box center [1474, 568] width 16 height 11
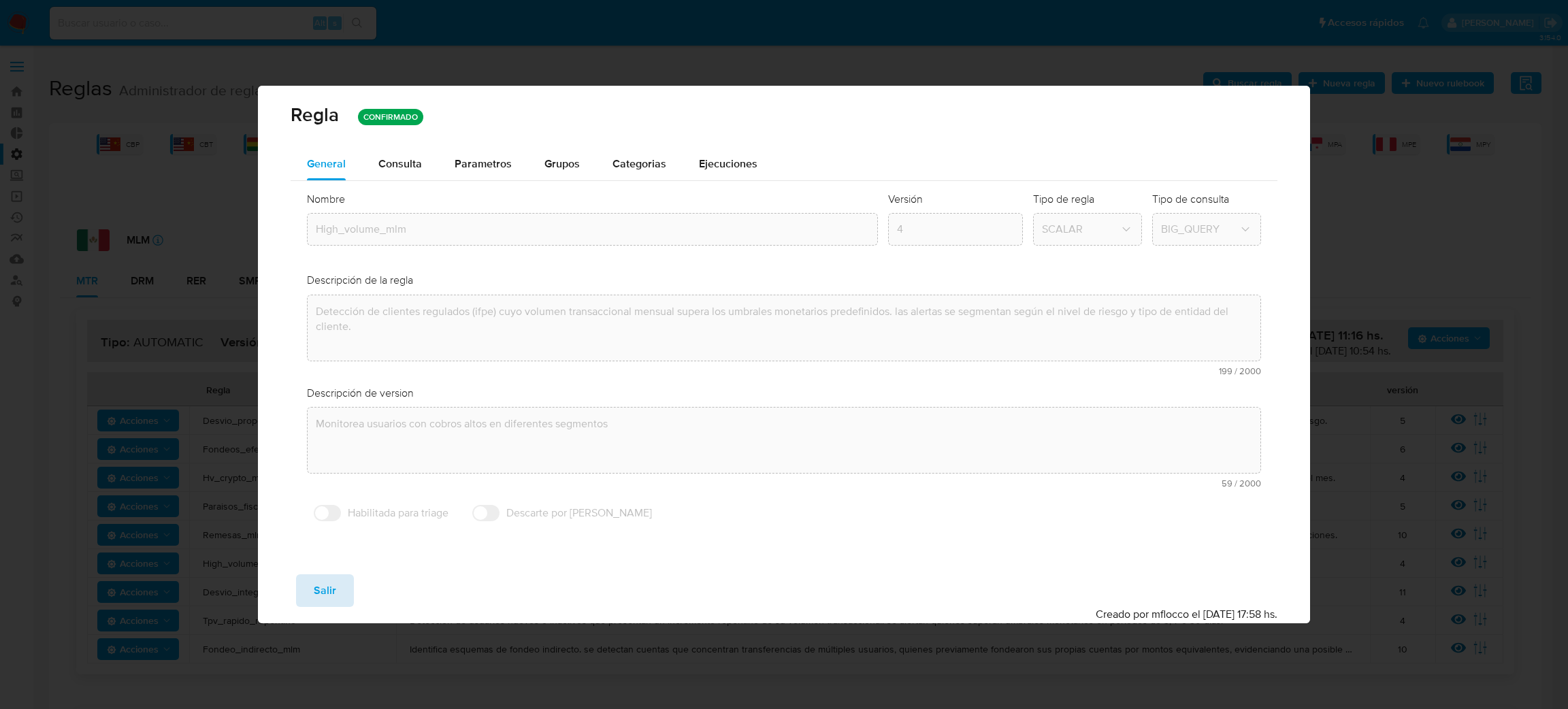
click at [309, 590] on button "Salir" at bounding box center [325, 591] width 58 height 33
type input "1"
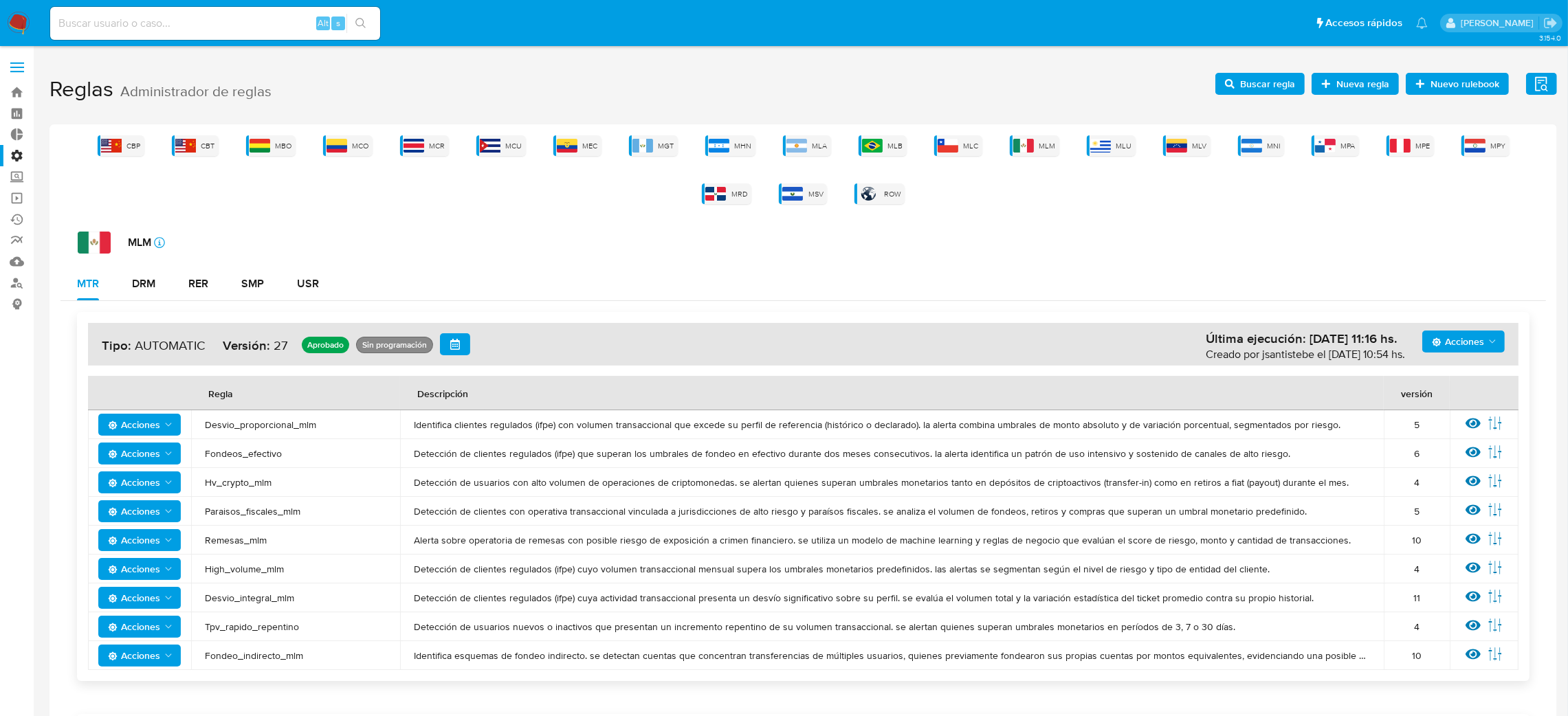
click at [270, 567] on span "High_volume_mlm" at bounding box center [295, 569] width 181 height 13
click at [1469, 601] on icon at bounding box center [1474, 597] width 16 height 16
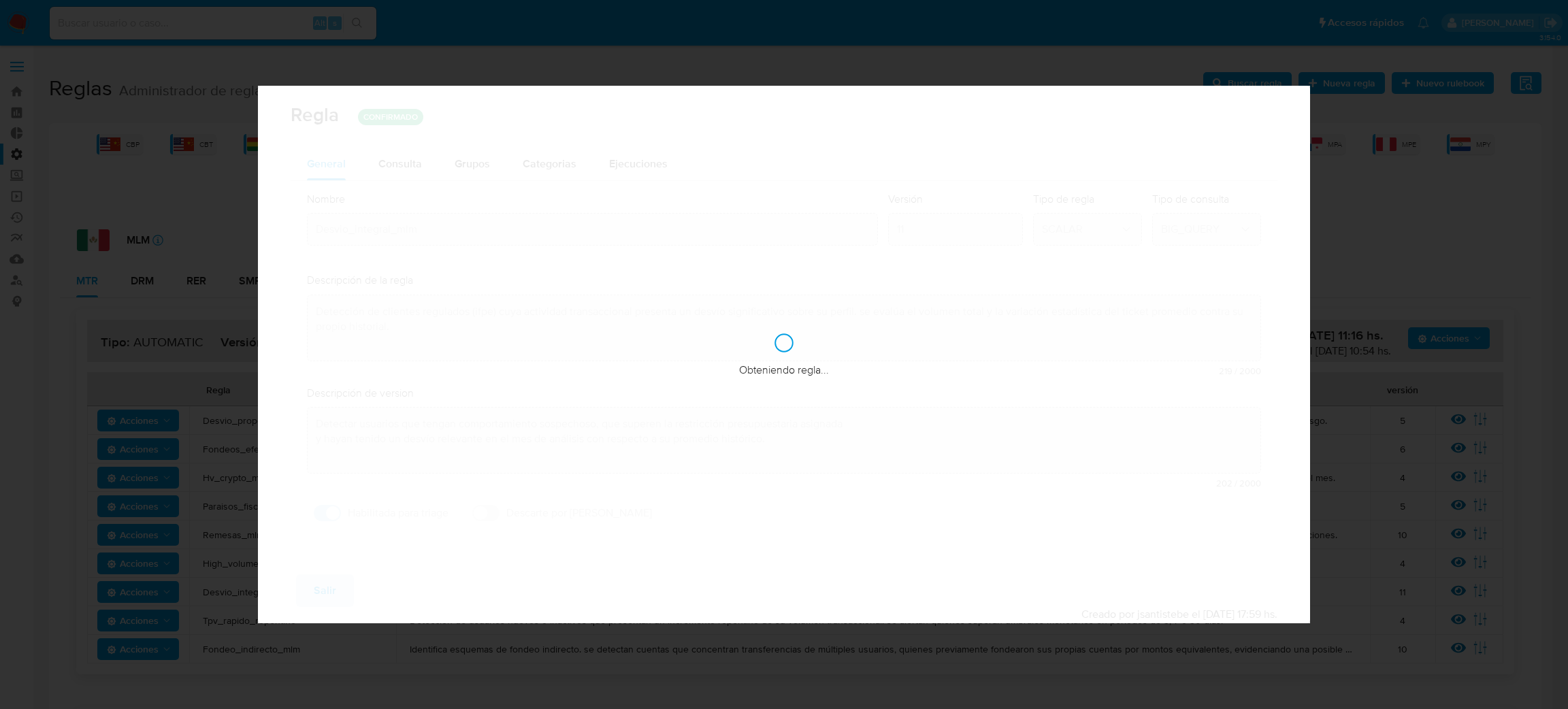
checkbox input "true"
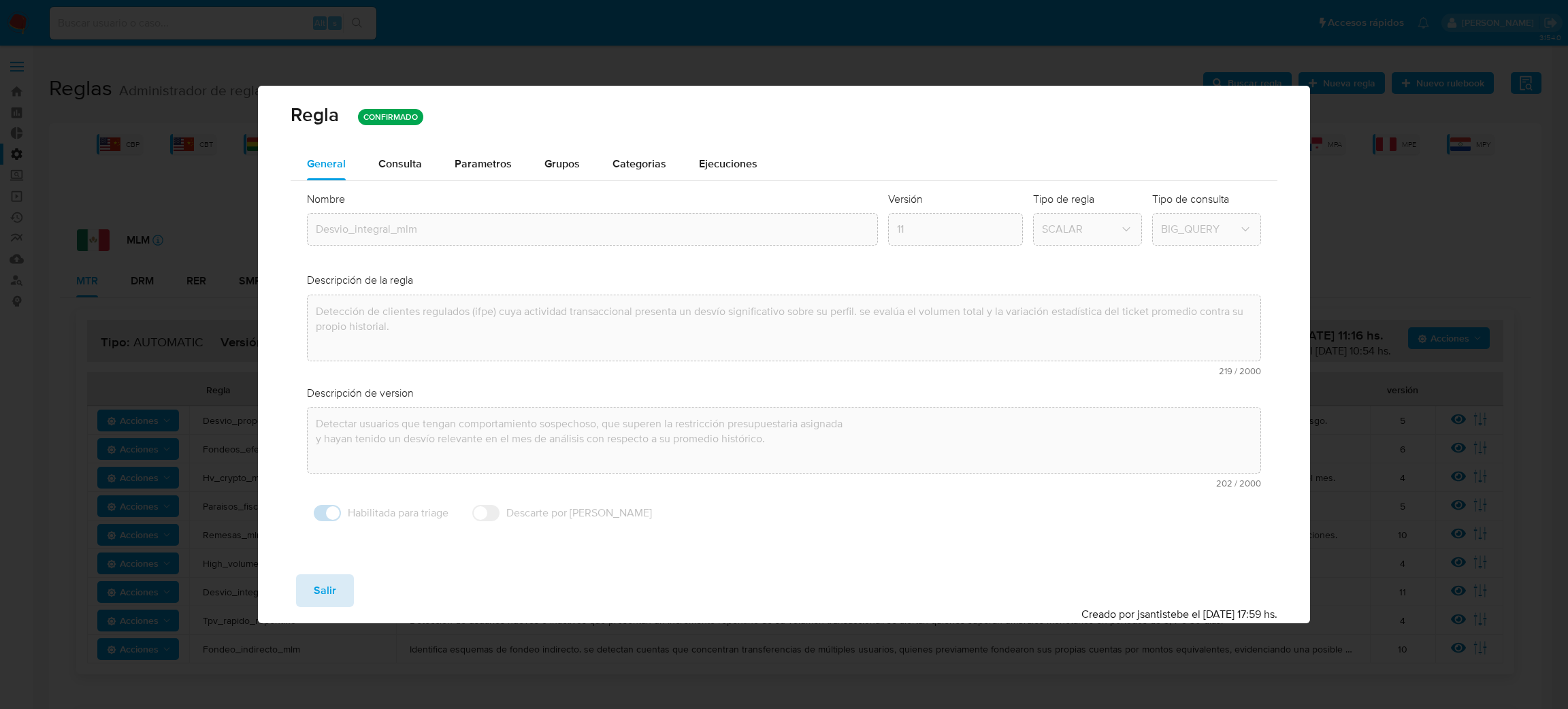
click at [330, 590] on span "Salir" at bounding box center [325, 590] width 22 height 30
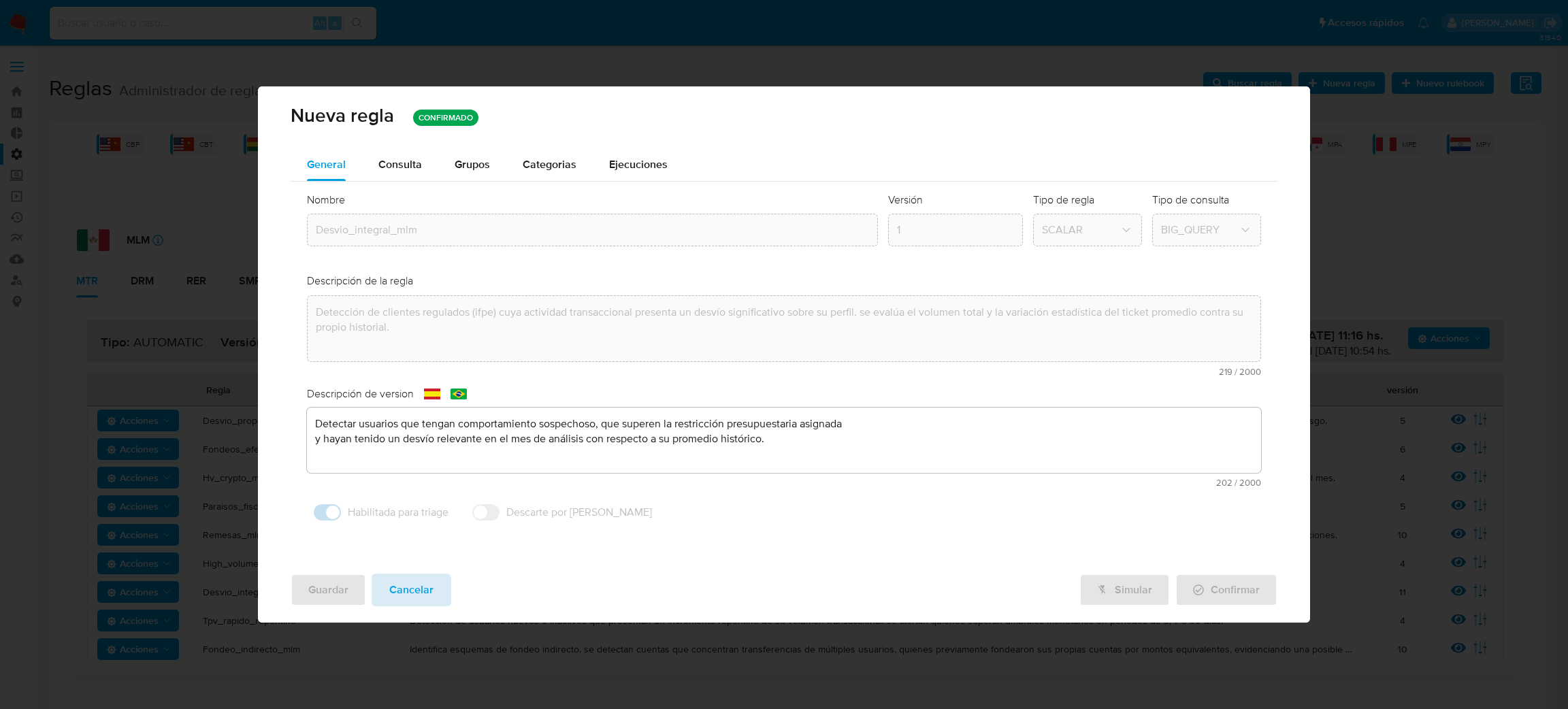
type input "1"
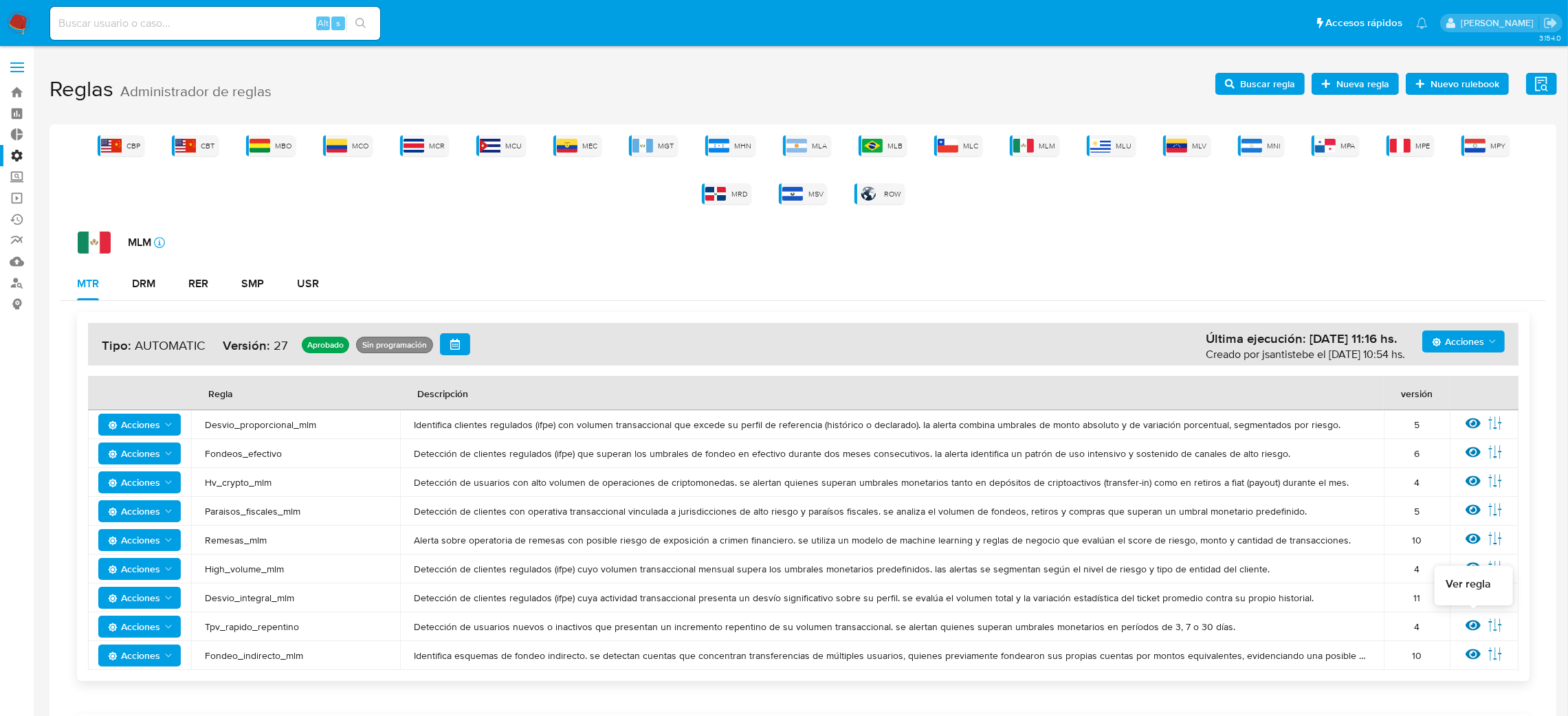
click at [1473, 618] on icon at bounding box center [1474, 626] width 16 height 16
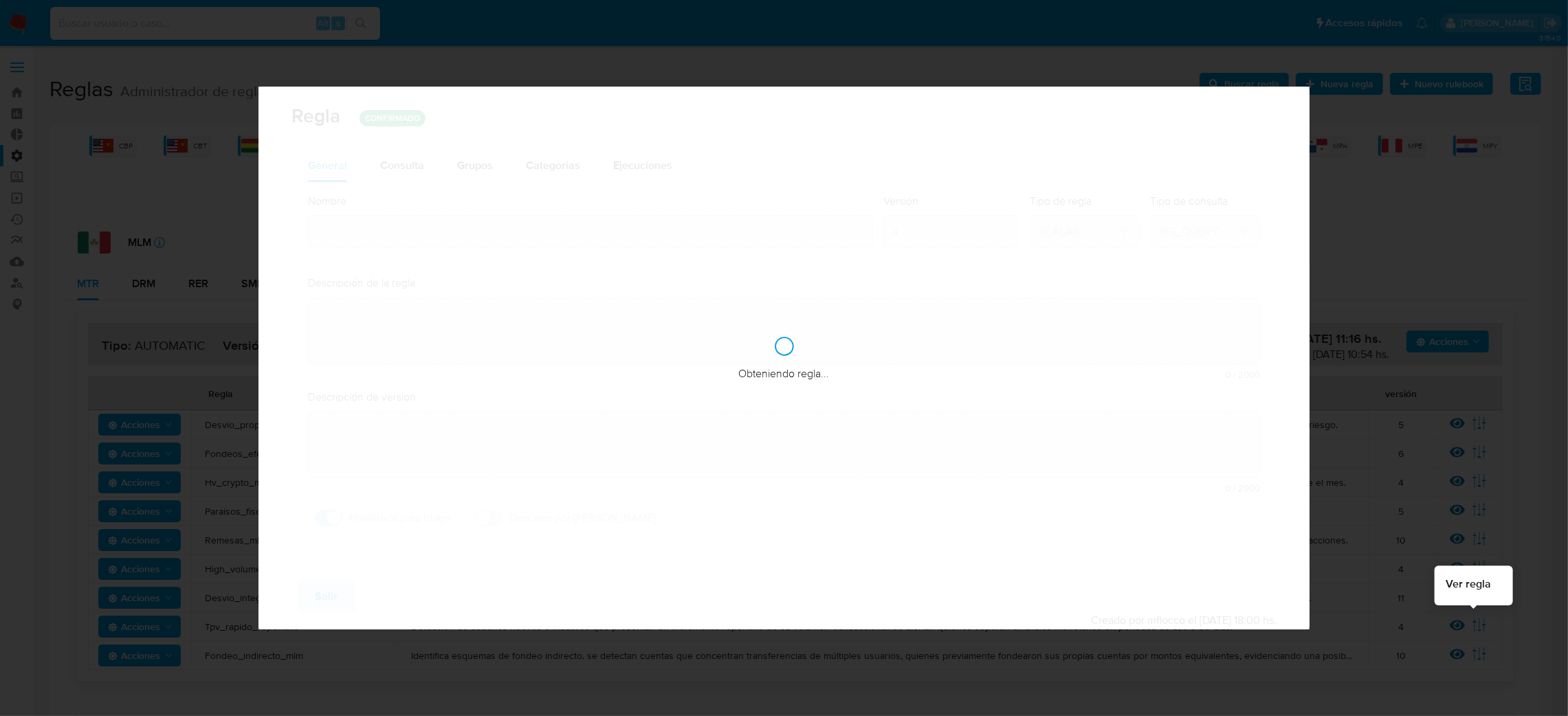
type input "Tpv_rapido_repentino"
type textarea "Detección de usuarios nuevos o inactivos que presentan un incremento repentino …"
type textarea "Escenario que busca detectar personas físicas que operan grandes volúmenes mone…"
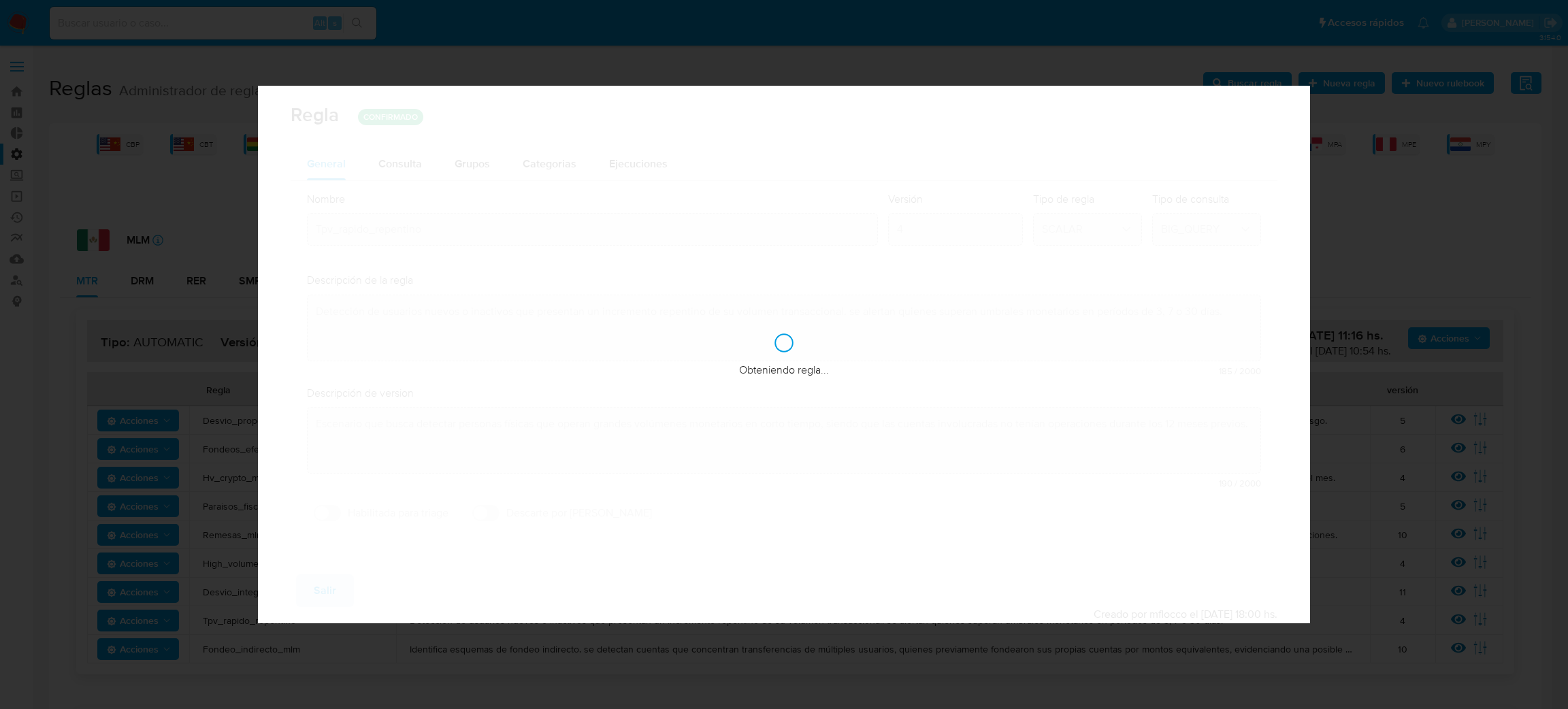
checkbox input "false"
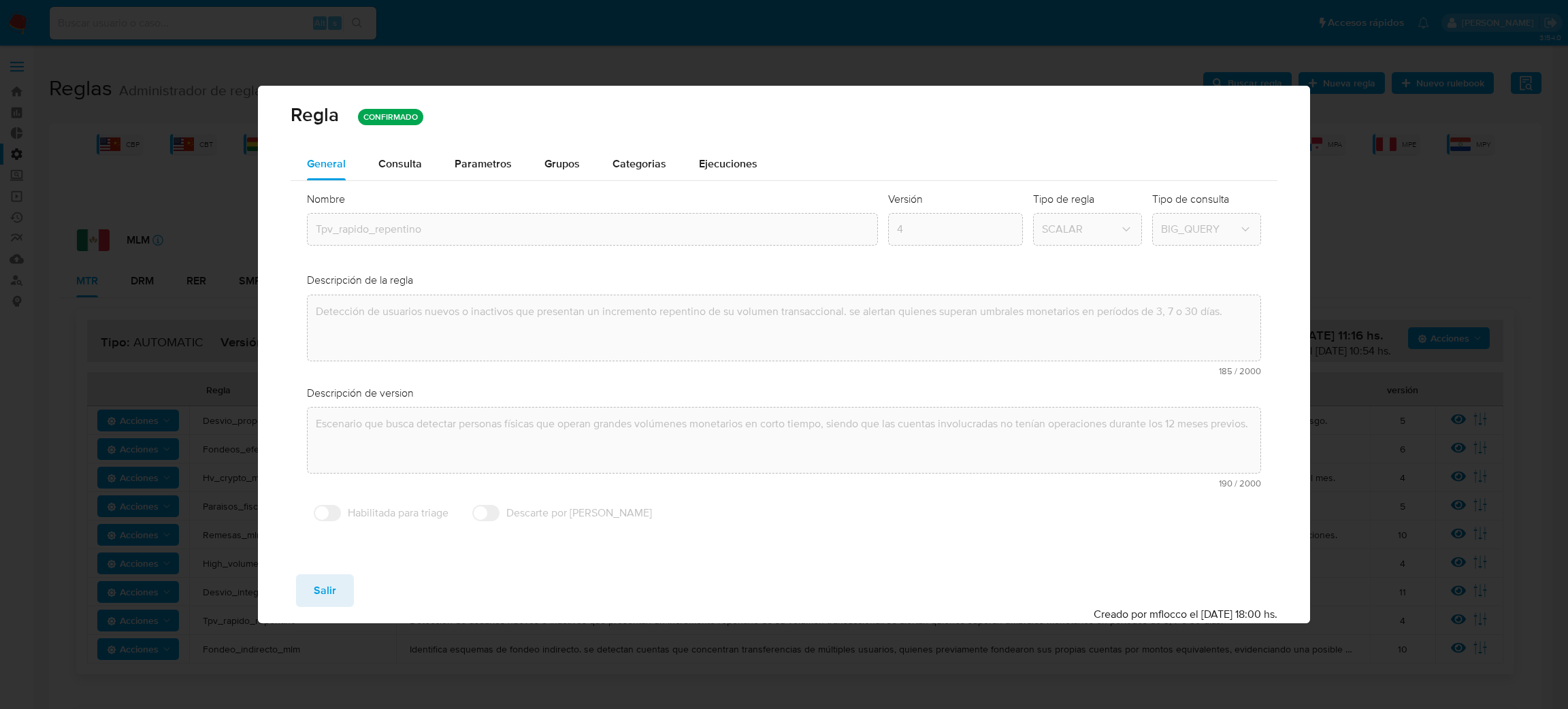
click at [320, 606] on span "Salir" at bounding box center [325, 590] width 22 height 30
type input "1"
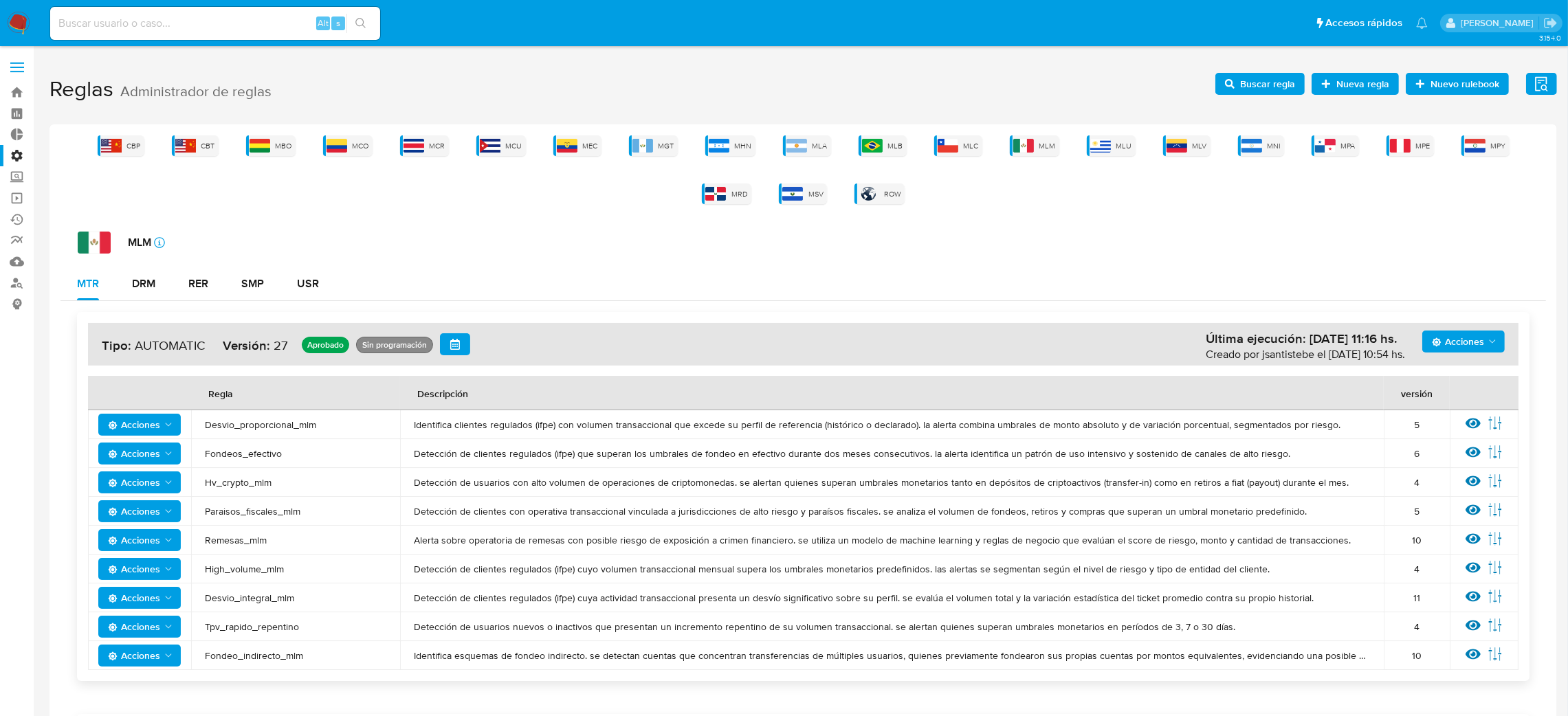
click at [281, 618] on td "Tpv_rapido_repentino" at bounding box center [295, 627] width 209 height 29
click at [1479, 656] on icon at bounding box center [1474, 655] width 16 height 16
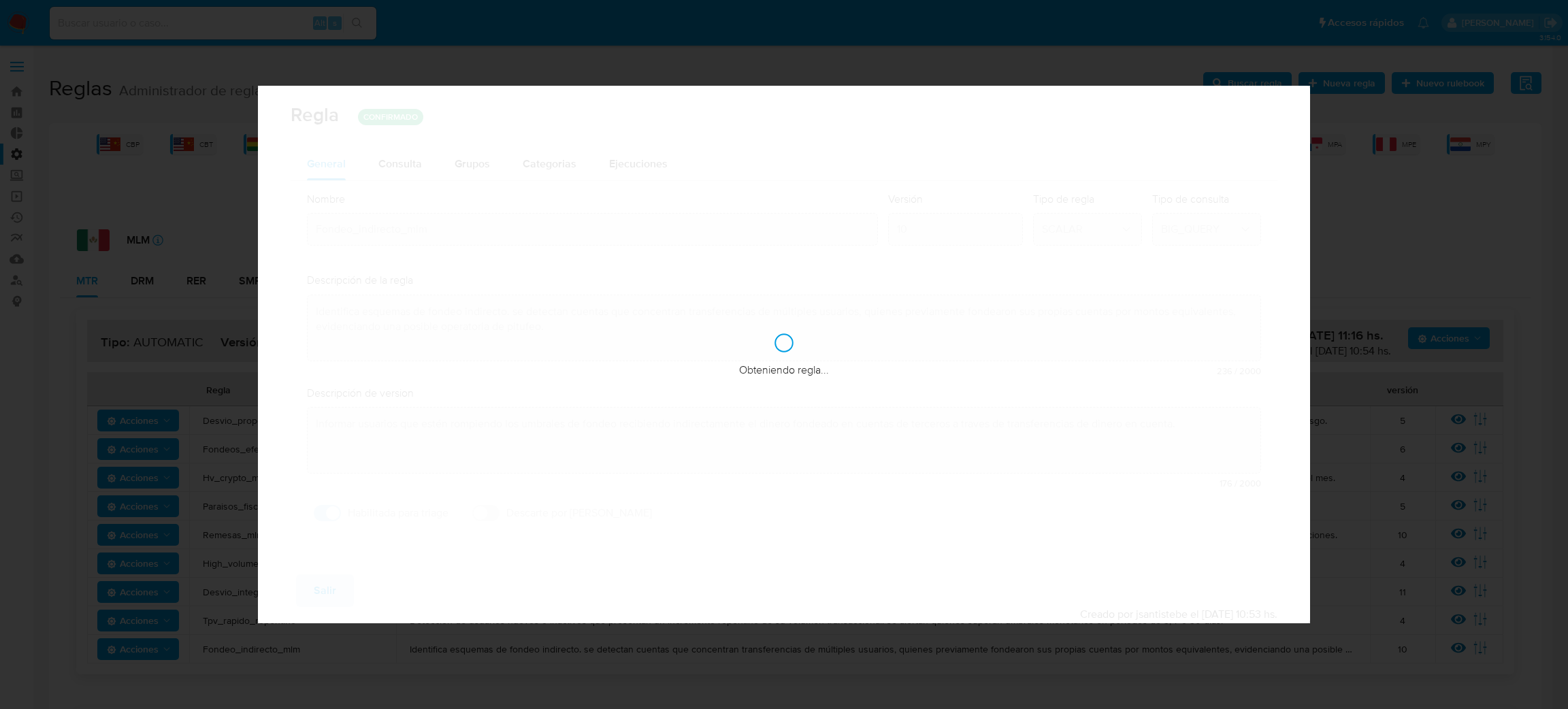
checkbox input "true"
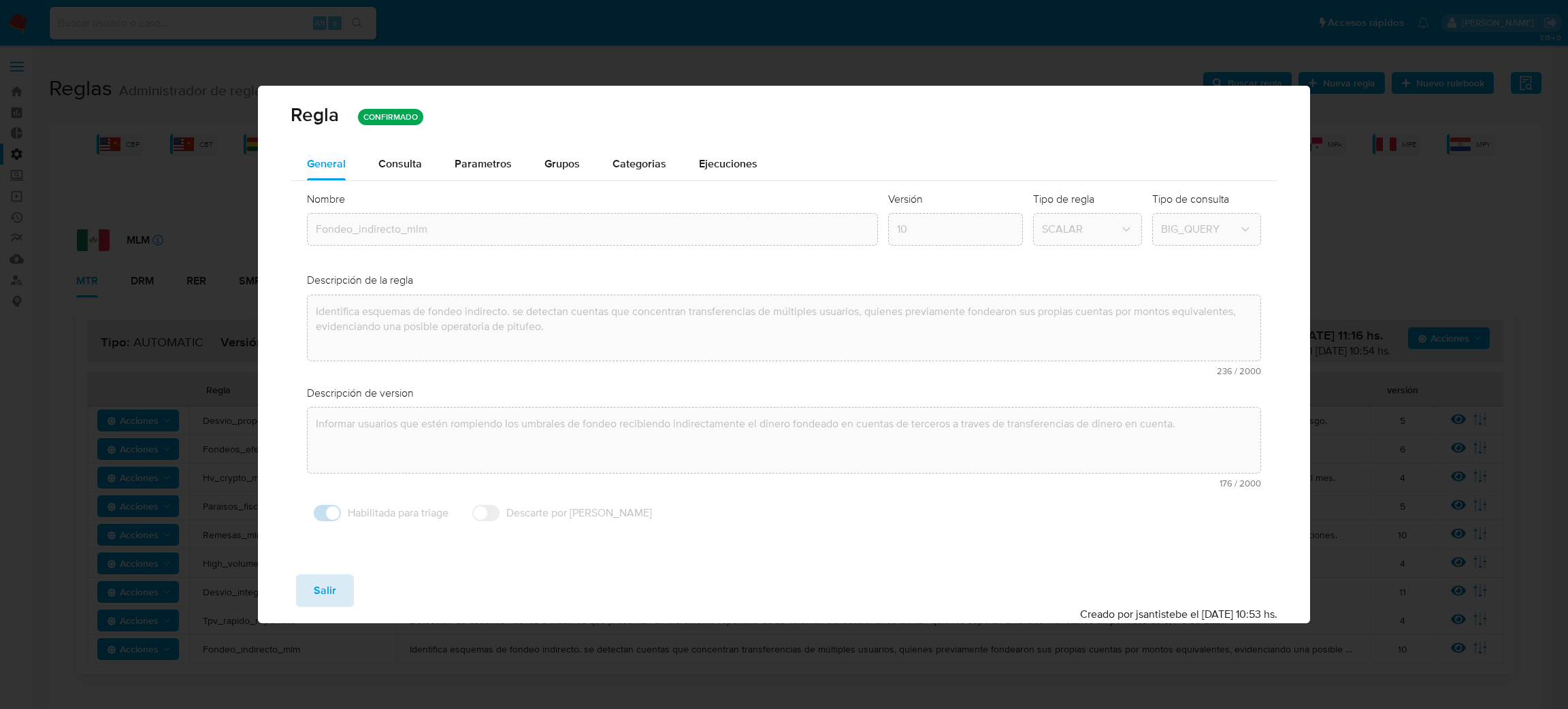
click at [325, 599] on span "Salir" at bounding box center [325, 590] width 22 height 30
type input "1"
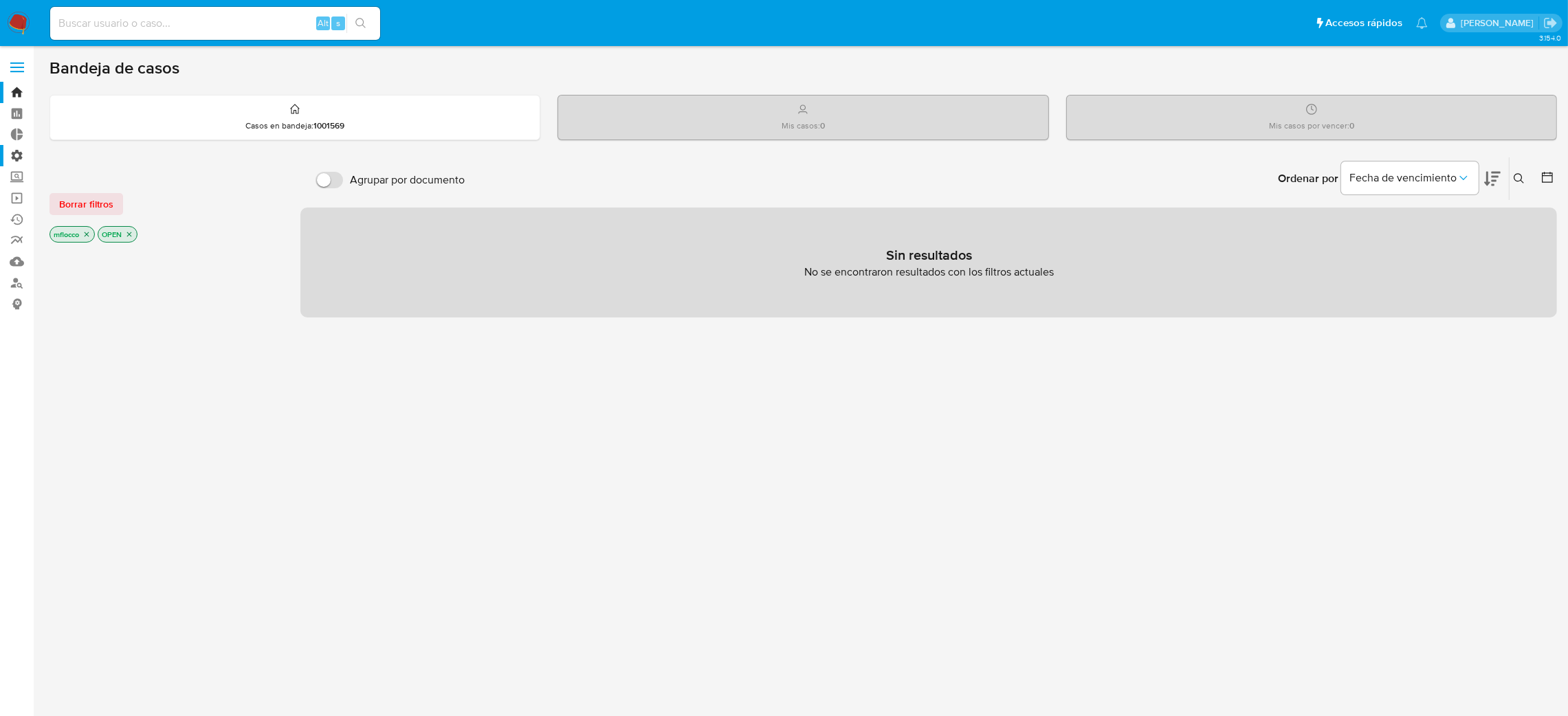
click at [16, 156] on label "Administración" at bounding box center [82, 155] width 164 height 21
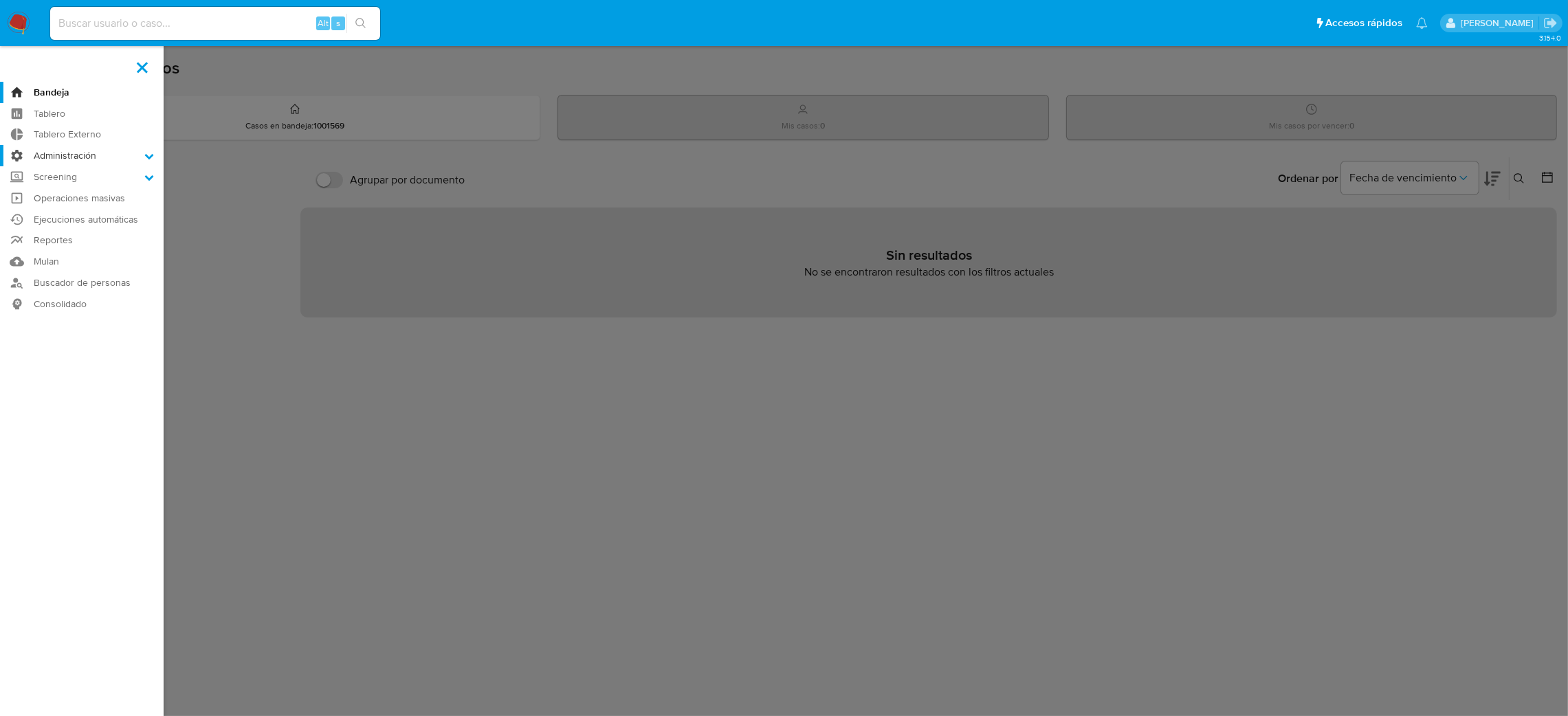
click at [0, 0] on input "Administración" at bounding box center [0, 0] width 0 height 0
click at [84, 306] on link "Ejecuciones automáticas" at bounding box center [82, 307] width 164 height 21
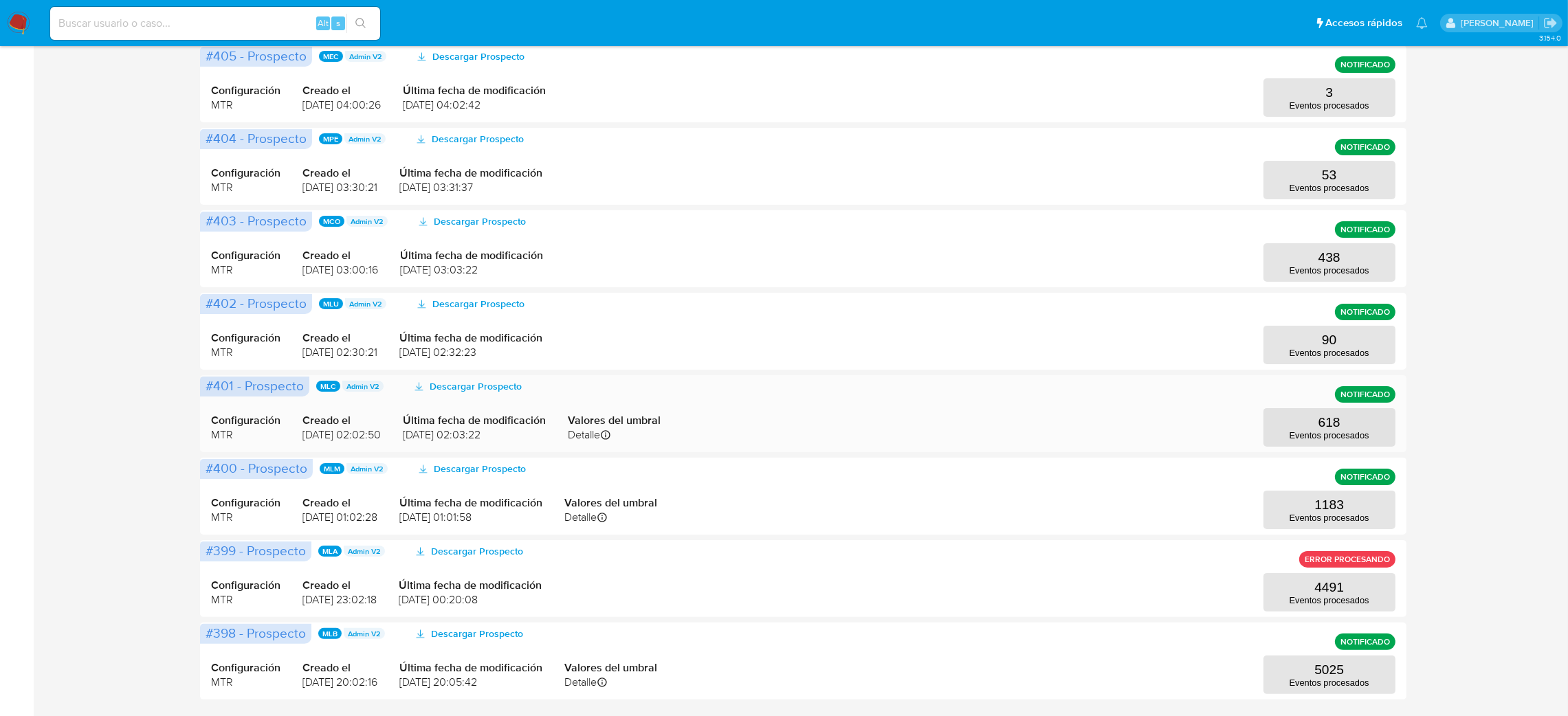
scroll to position [410, 0]
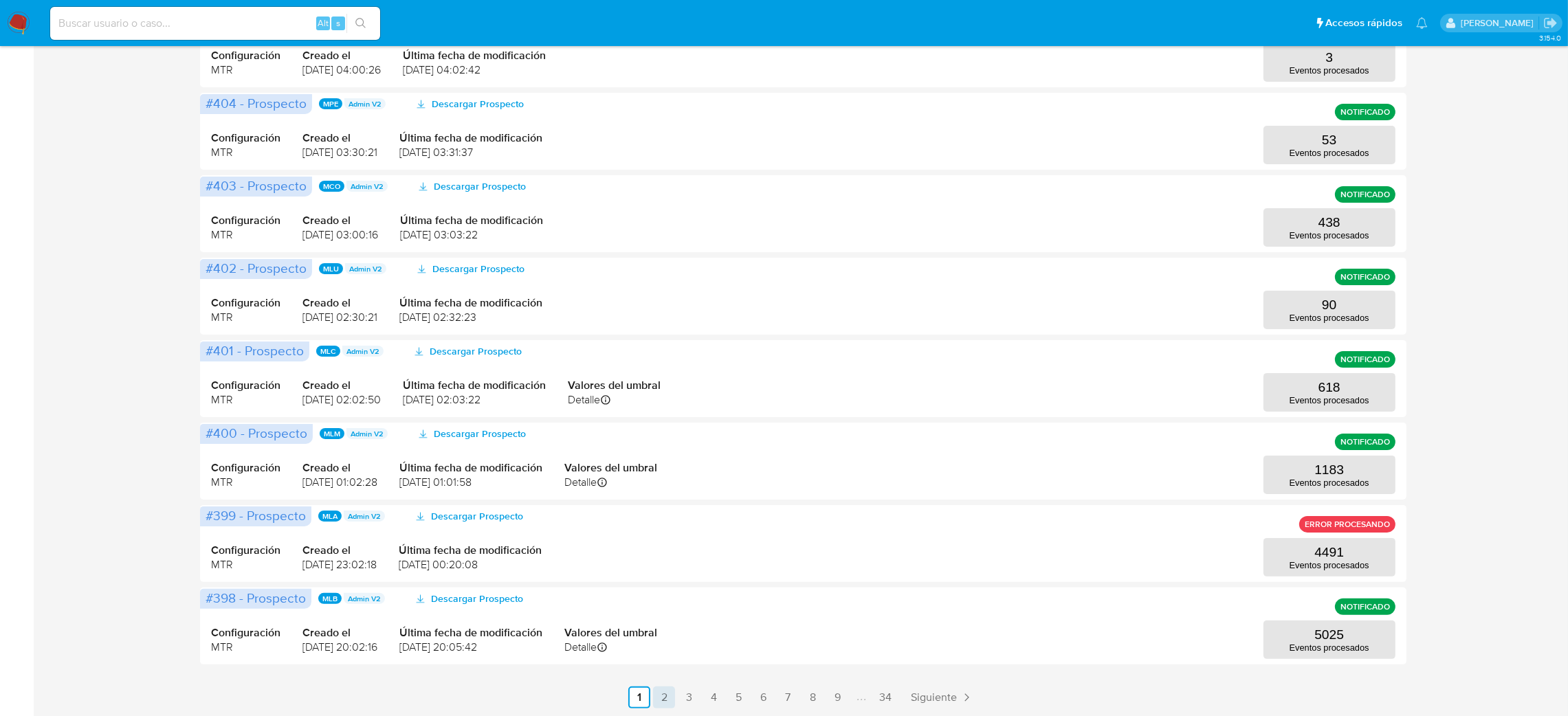
click at [667, 700] on link "2" at bounding box center [664, 698] width 22 height 22
click at [680, 695] on link "1" at bounding box center [676, 698] width 22 height 22
click at [662, 700] on link "2" at bounding box center [664, 698] width 22 height 22
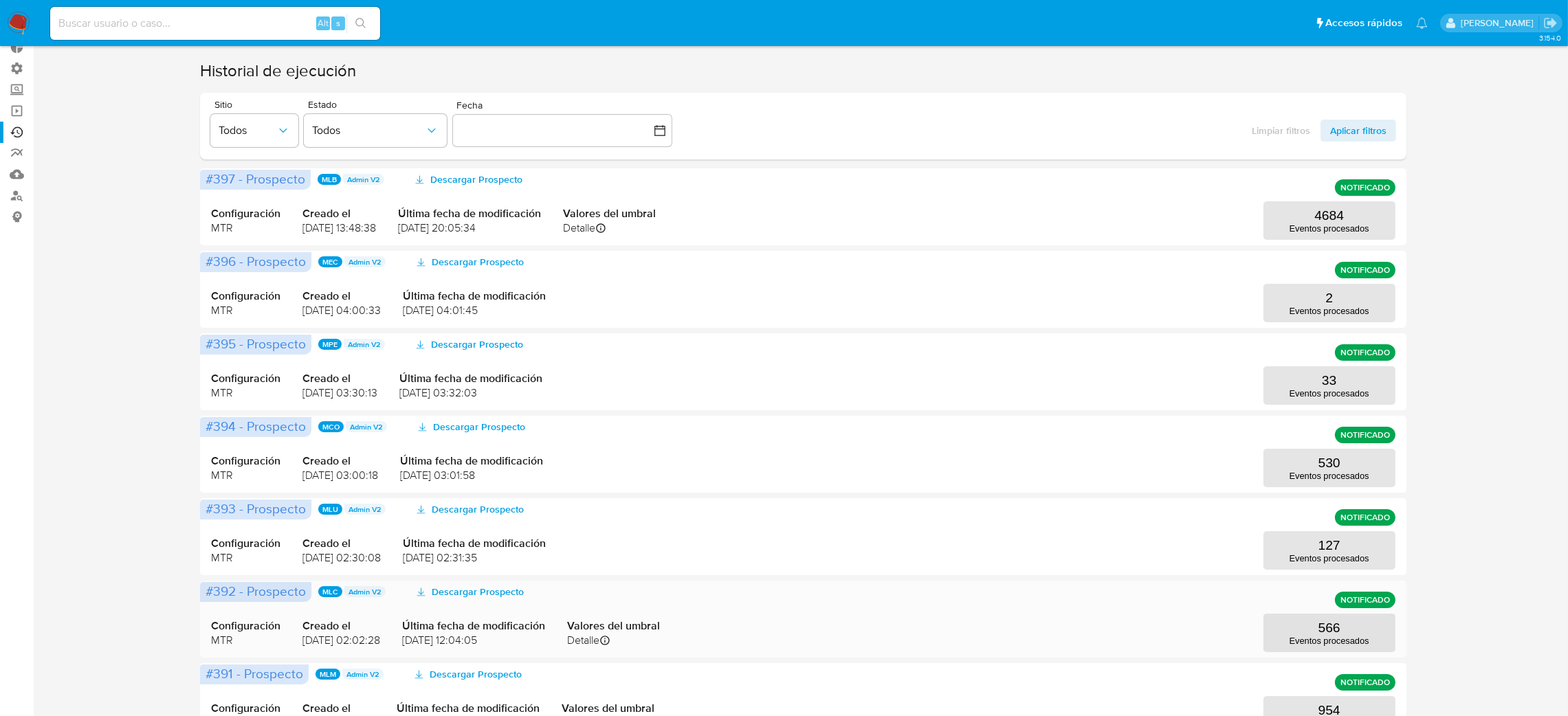
scroll to position [309, 0]
